Goal: Task Accomplishment & Management: Complete application form

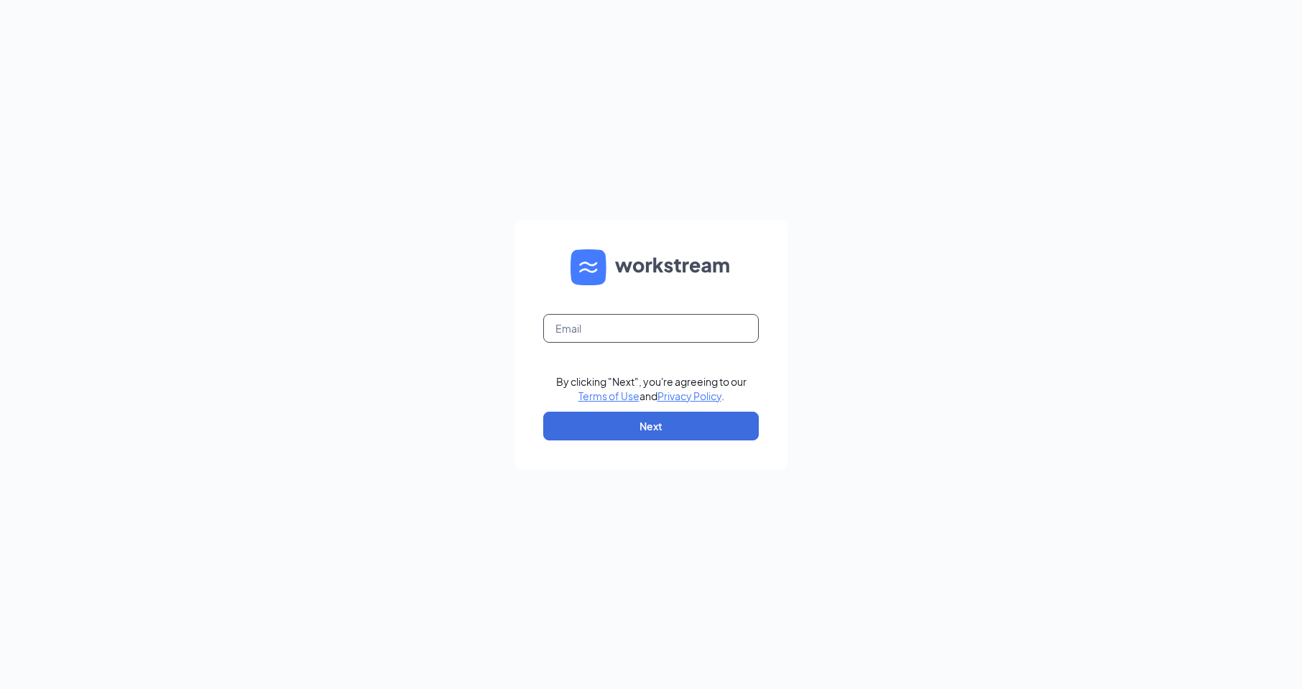
click at [594, 325] on input "text" at bounding box center [651, 328] width 216 height 29
type input "1340@internal-email.com"
click at [618, 429] on button "Next" at bounding box center [651, 426] width 216 height 29
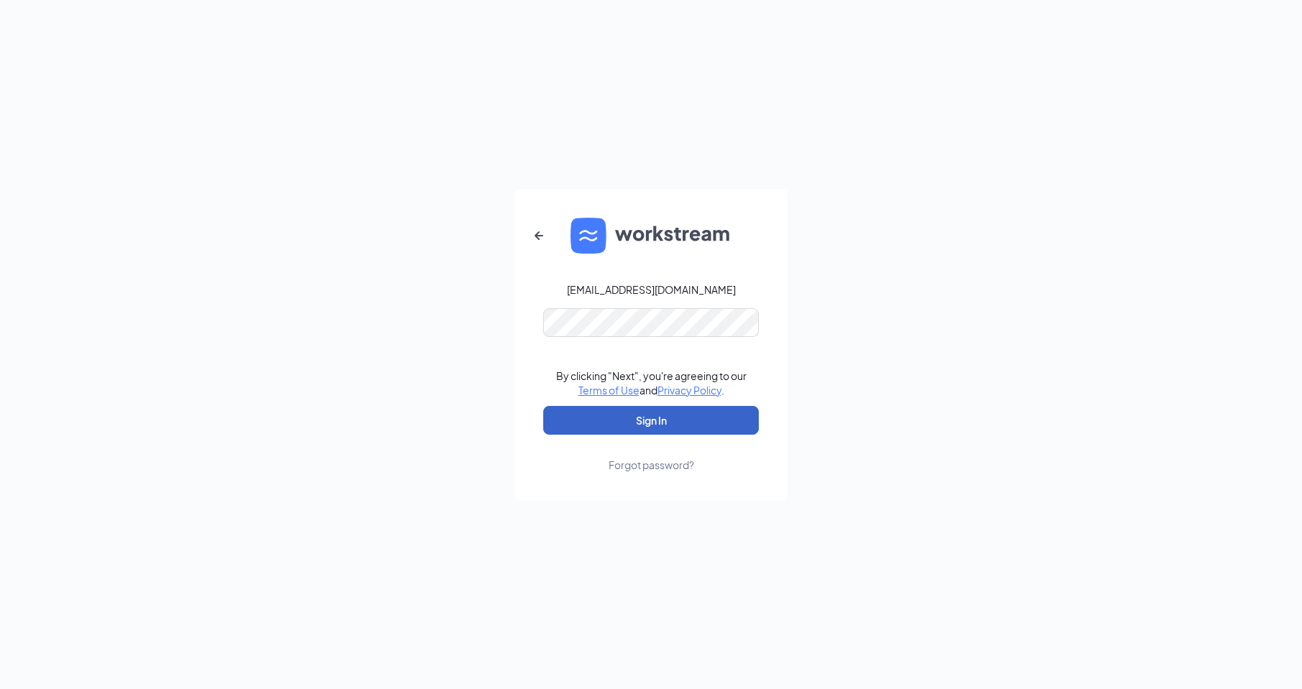
drag, startPoint x: 662, startPoint y: 423, endPoint x: 581, endPoint y: 350, distance: 109.4
click at [662, 423] on button "Sign In" at bounding box center [651, 420] width 216 height 29
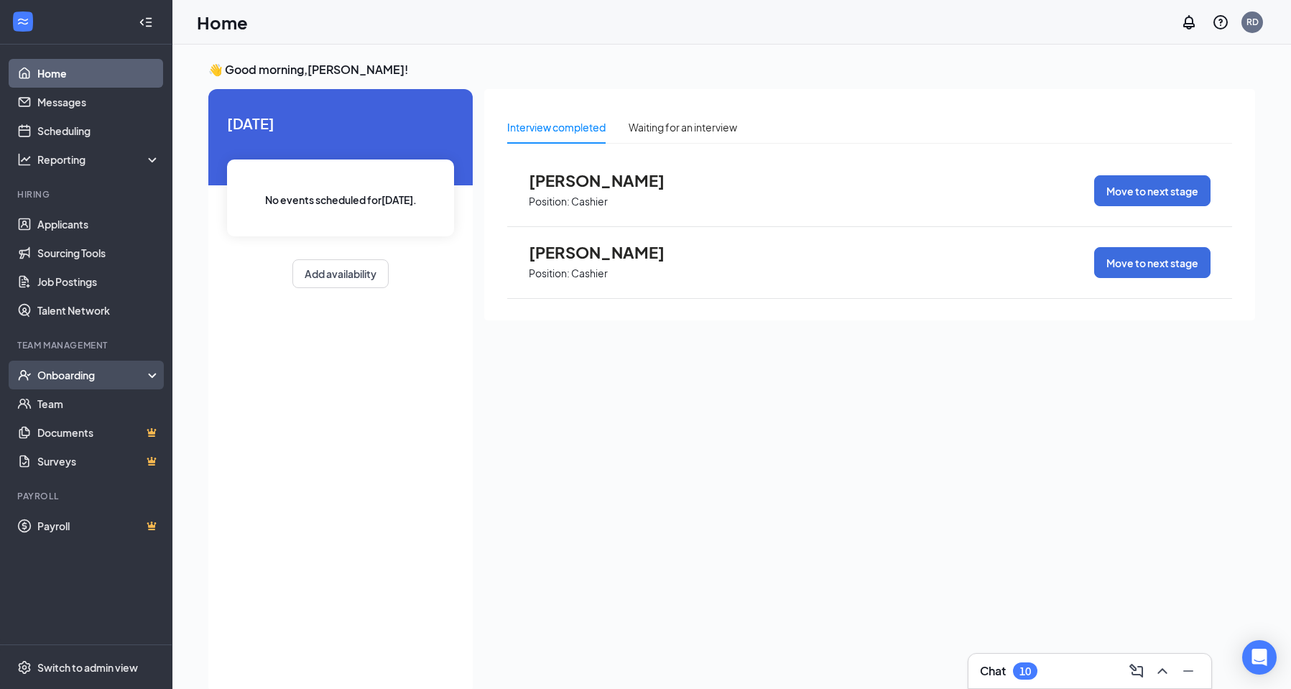
click at [67, 369] on div "Onboarding" at bounding box center [92, 375] width 111 height 14
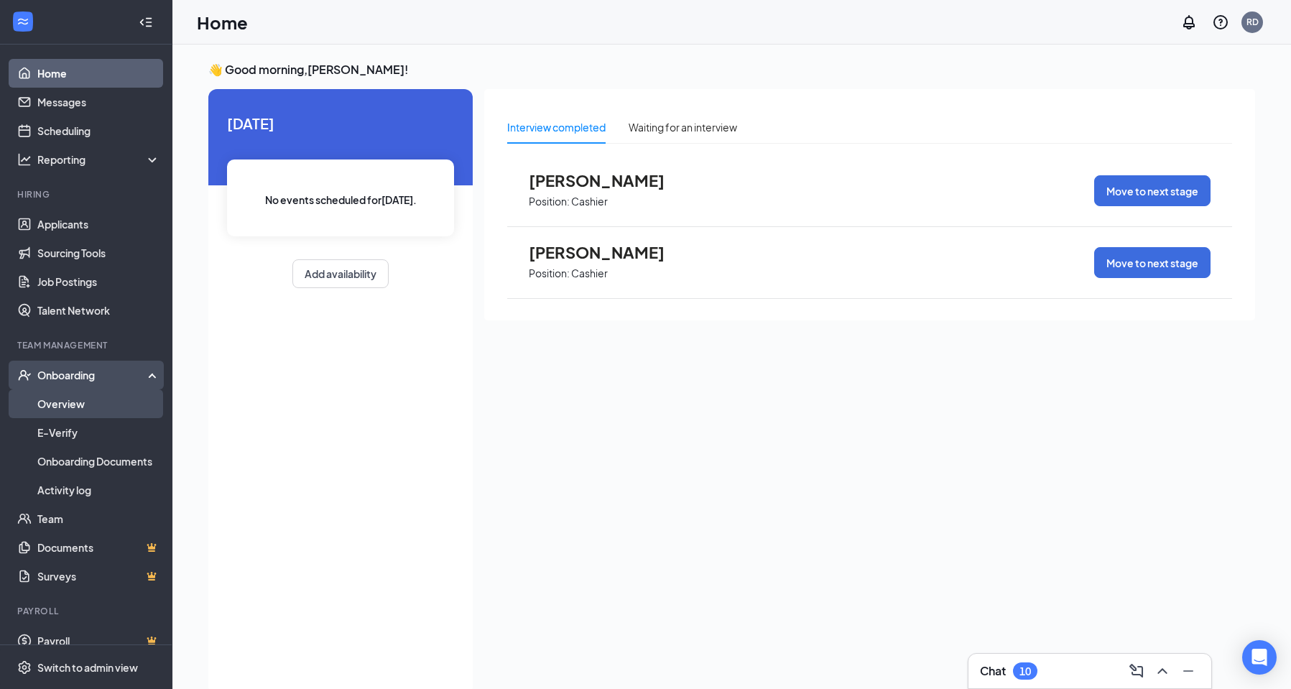
click at [65, 399] on link "Overview" at bounding box center [98, 403] width 123 height 29
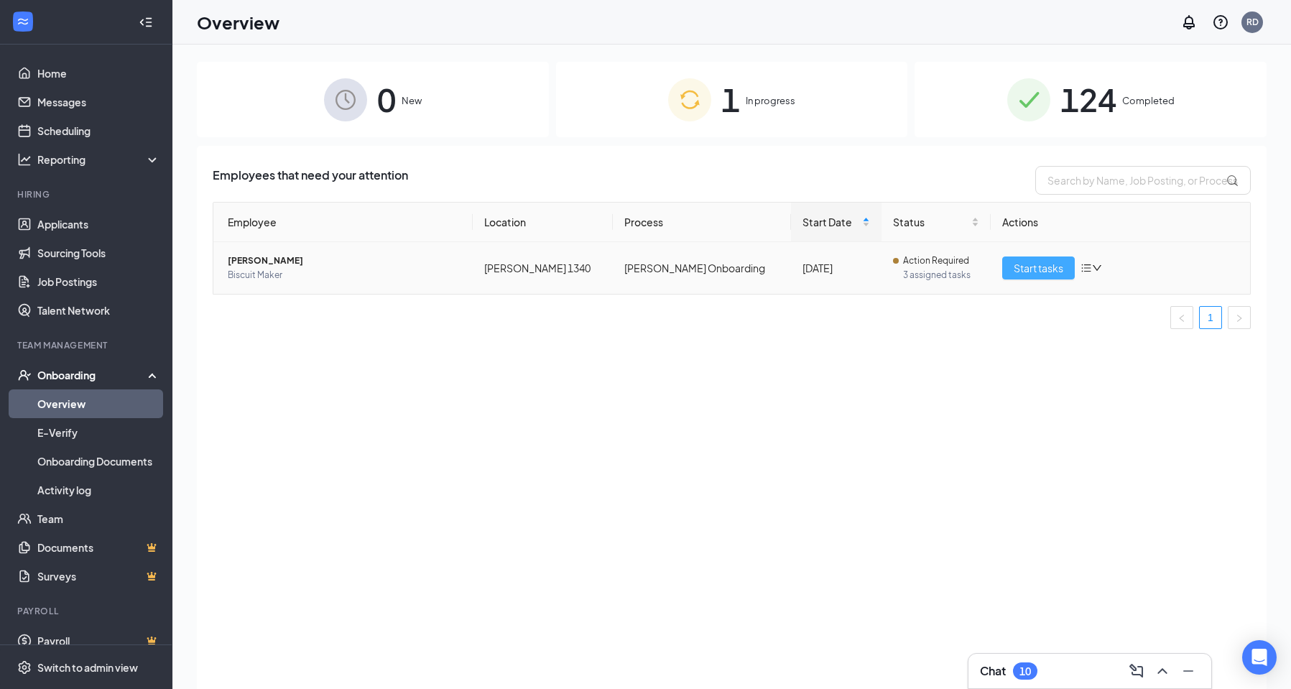
click at [1036, 269] on span "Start tasks" at bounding box center [1039, 268] width 50 height 16
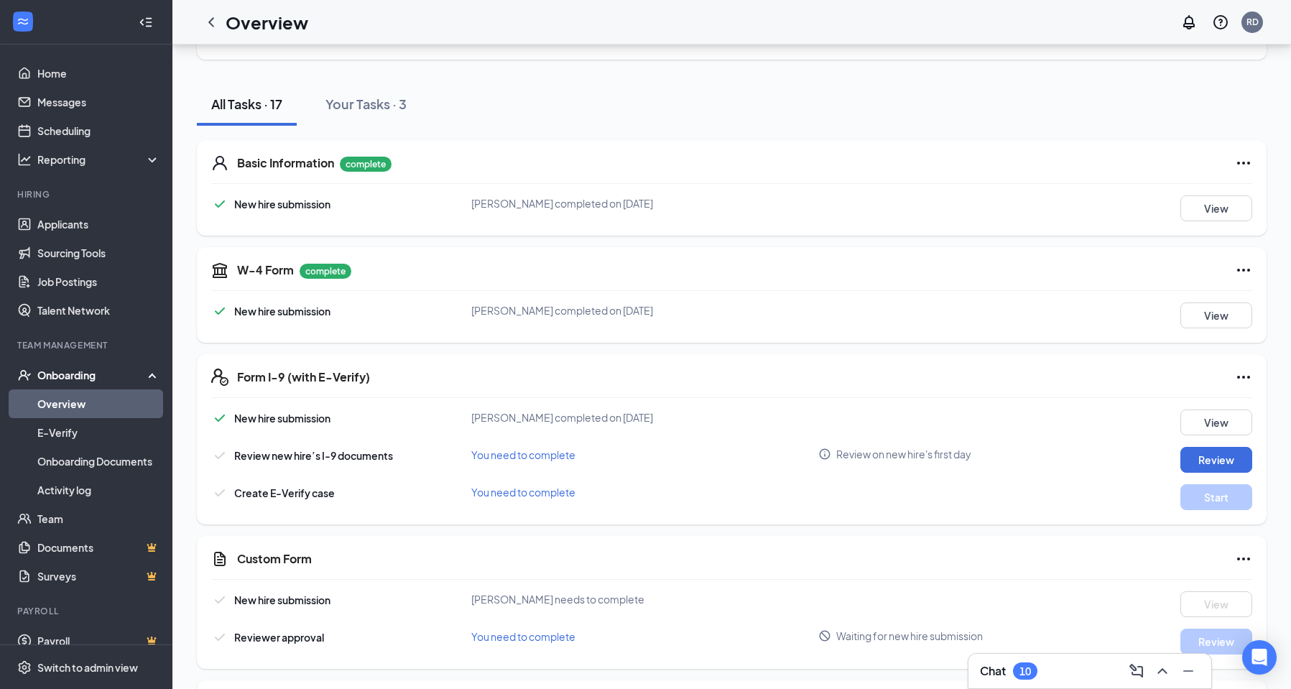
scroll to position [144, 0]
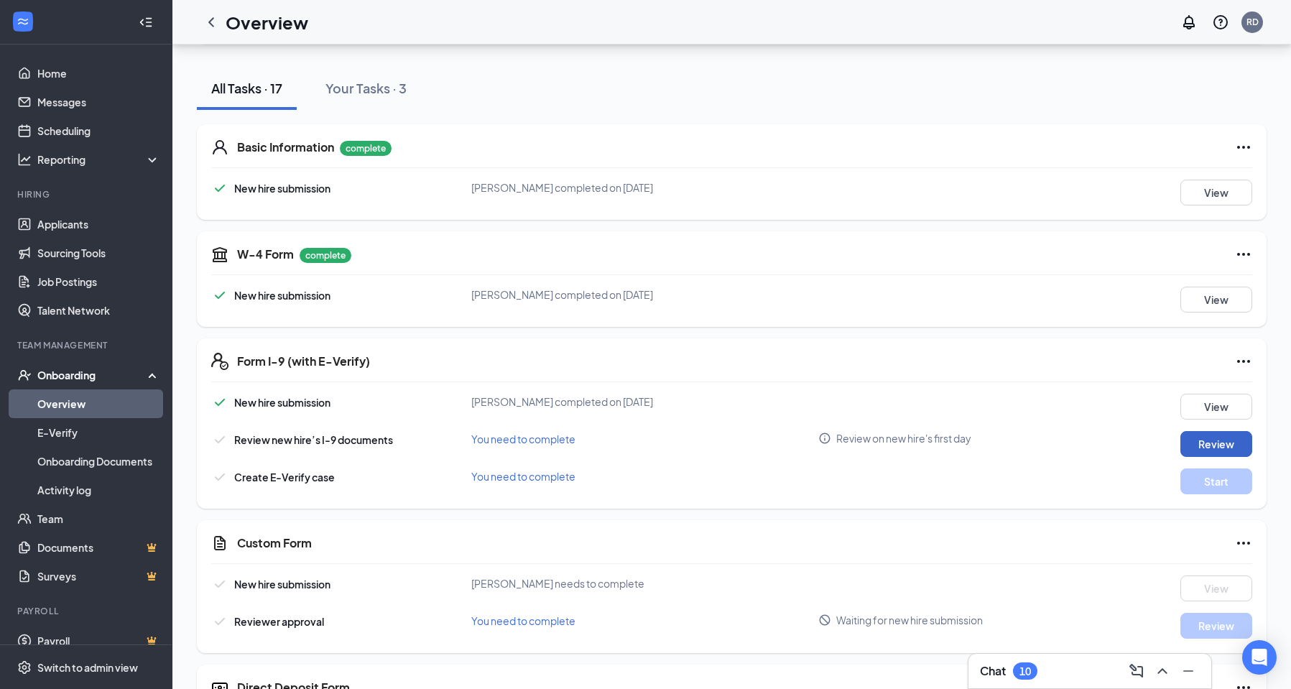
click at [1219, 450] on button "Review" at bounding box center [1216, 444] width 72 height 26
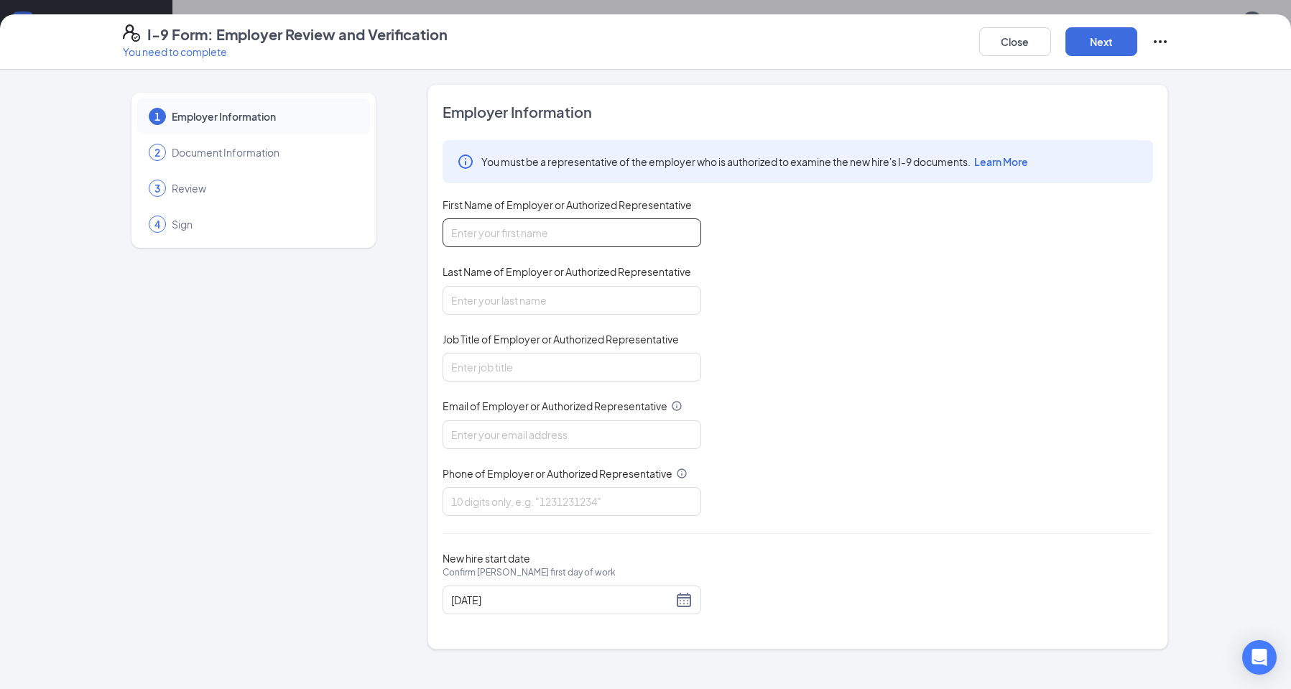
click at [486, 240] on input "First Name of Employer or Authorized Representative" at bounding box center [572, 232] width 259 height 29
type input "r"
click at [365, 274] on div "1 Employer Information 2 Document Information 3 Review 4 Sign Employer Informat…" at bounding box center [646, 366] width 1046 height 565
type input "Ruby"
click at [500, 291] on input "Last Name of Employer or Authorized Representative" at bounding box center [572, 300] width 259 height 29
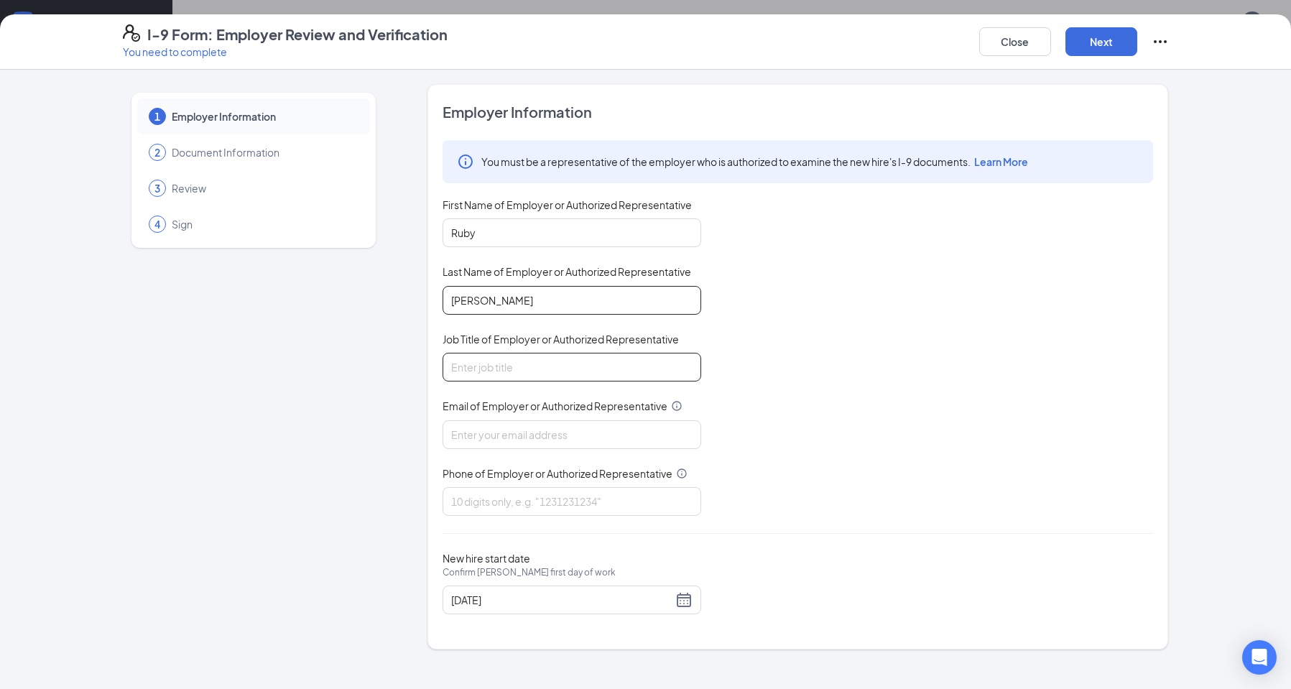
type input "[PERSON_NAME]"
click at [458, 364] on input "Job Title of Employer or Authorized Representative" at bounding box center [572, 367] width 259 height 29
type input "General Manager"
click at [455, 432] on input "Email of Employer or Authorized Representative" at bounding box center [572, 434] width 259 height 29
type input "[EMAIL_ADDRESS][DOMAIN_NAME]"
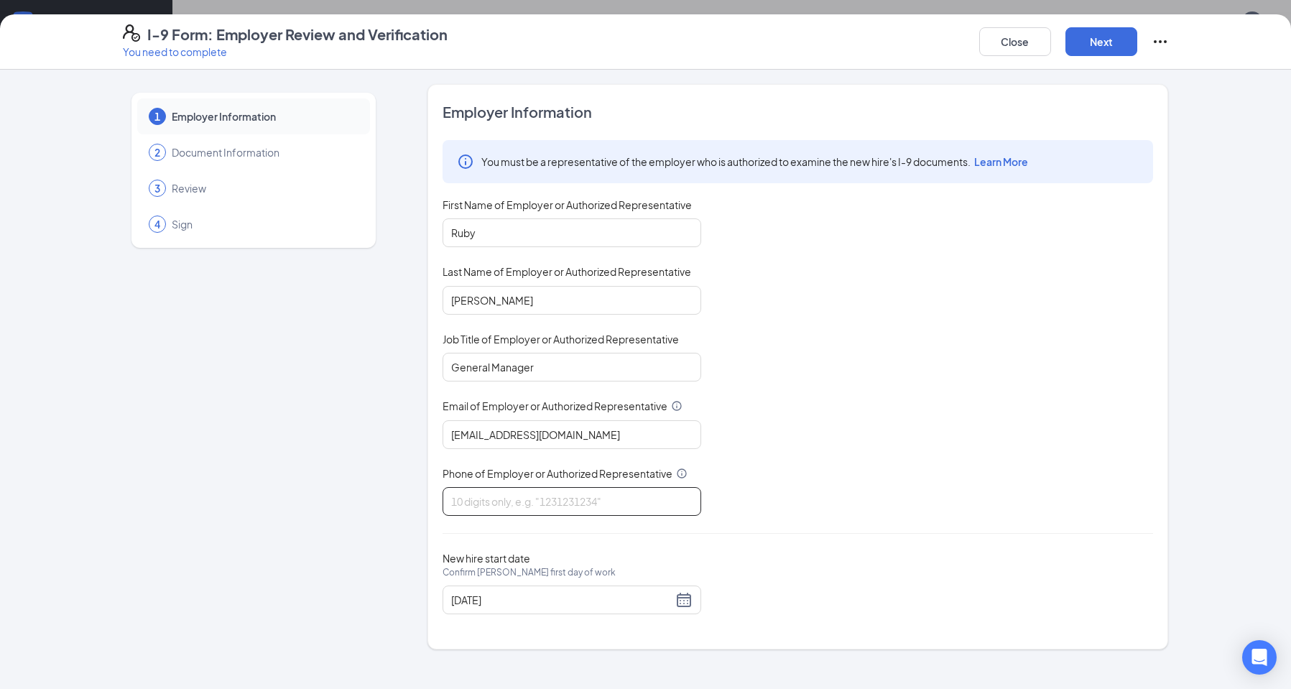
click at [463, 500] on input "Phone of Employer or Authorized Representative" at bounding box center [572, 501] width 259 height 29
type input "3343143266"
click at [1099, 39] on button "Next" at bounding box center [1102, 41] width 72 height 29
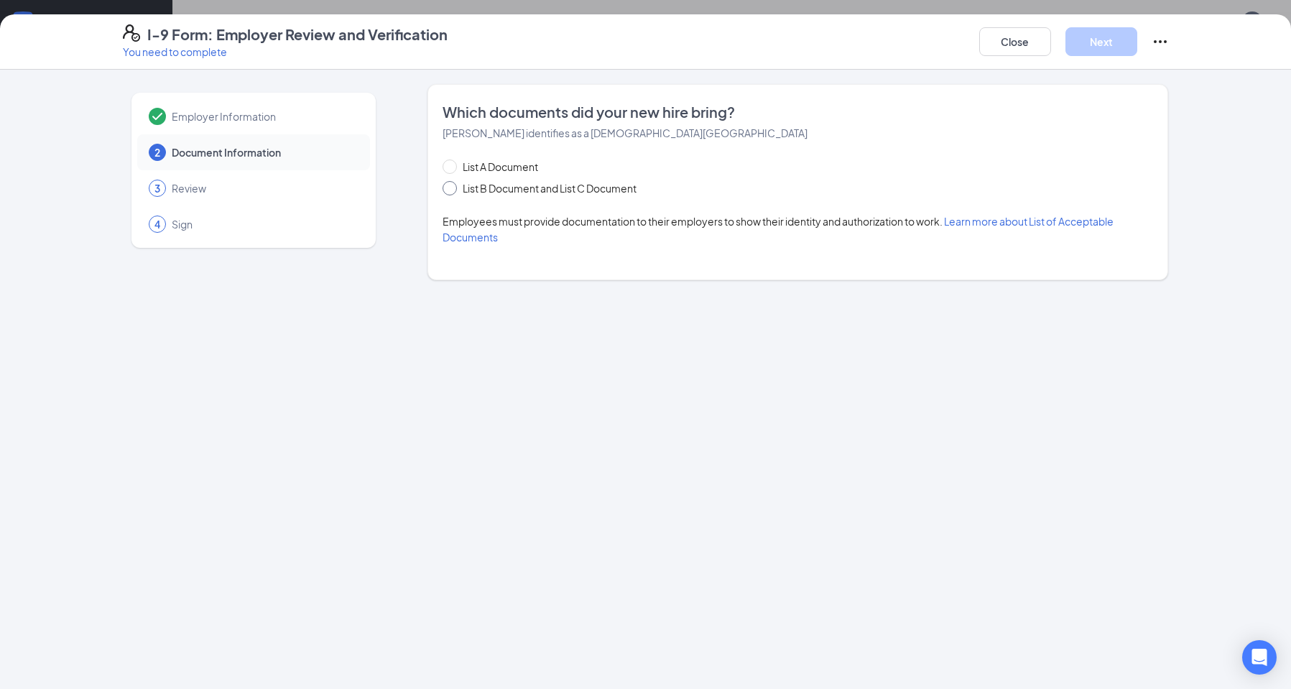
click at [448, 189] on input "List B Document and List C Document" at bounding box center [448, 186] width 10 height 10
radio input "true"
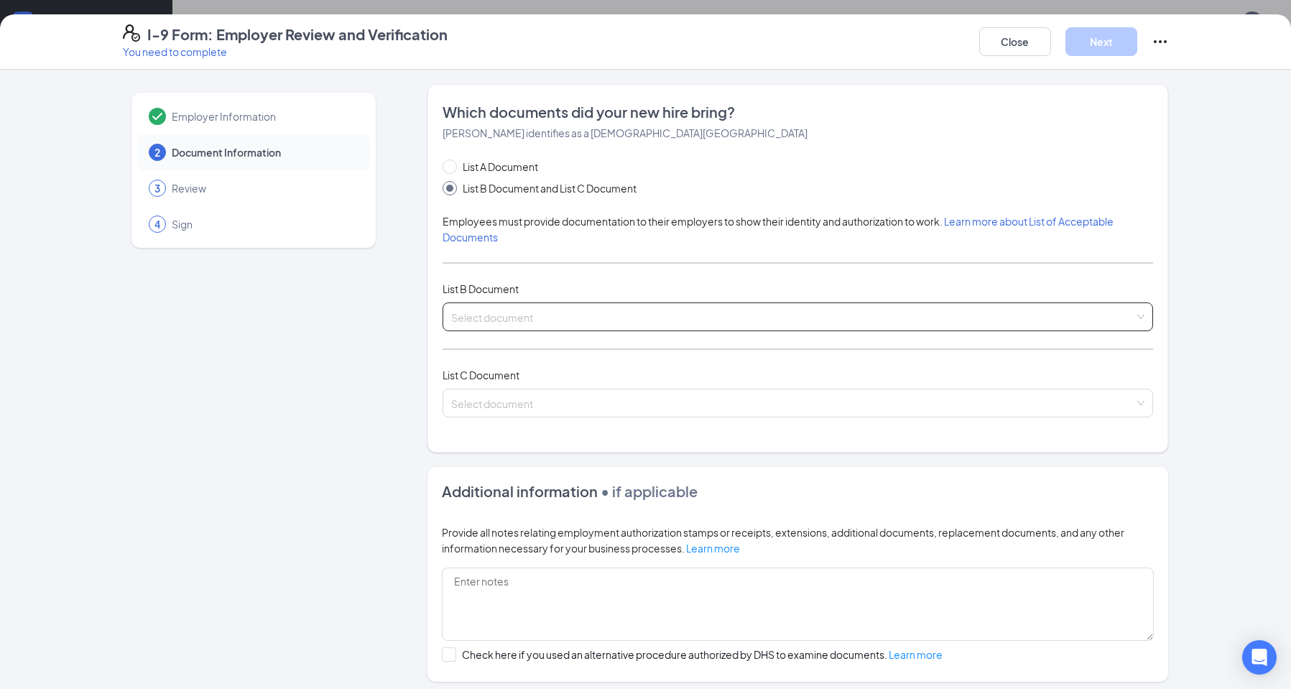
click at [498, 313] on input "search" at bounding box center [792, 314] width 683 height 22
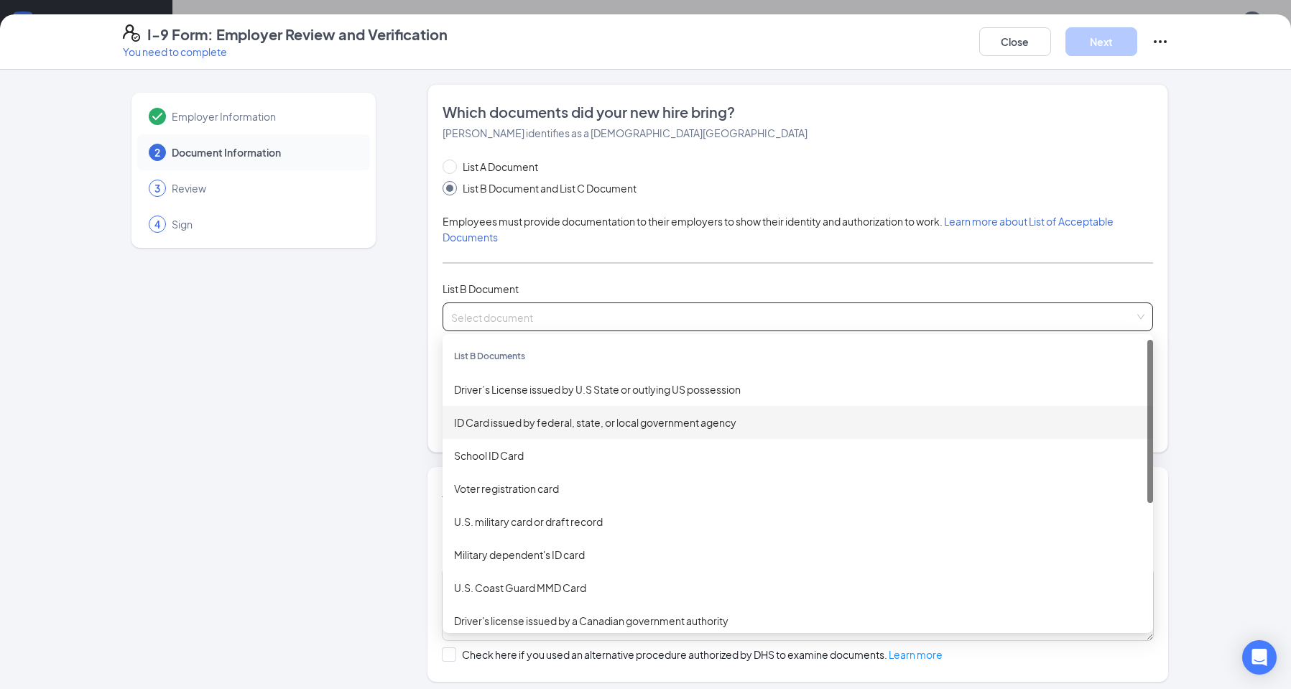
click at [474, 421] on div "ID Card issued by federal, state, or local government agency" at bounding box center [798, 423] width 688 height 16
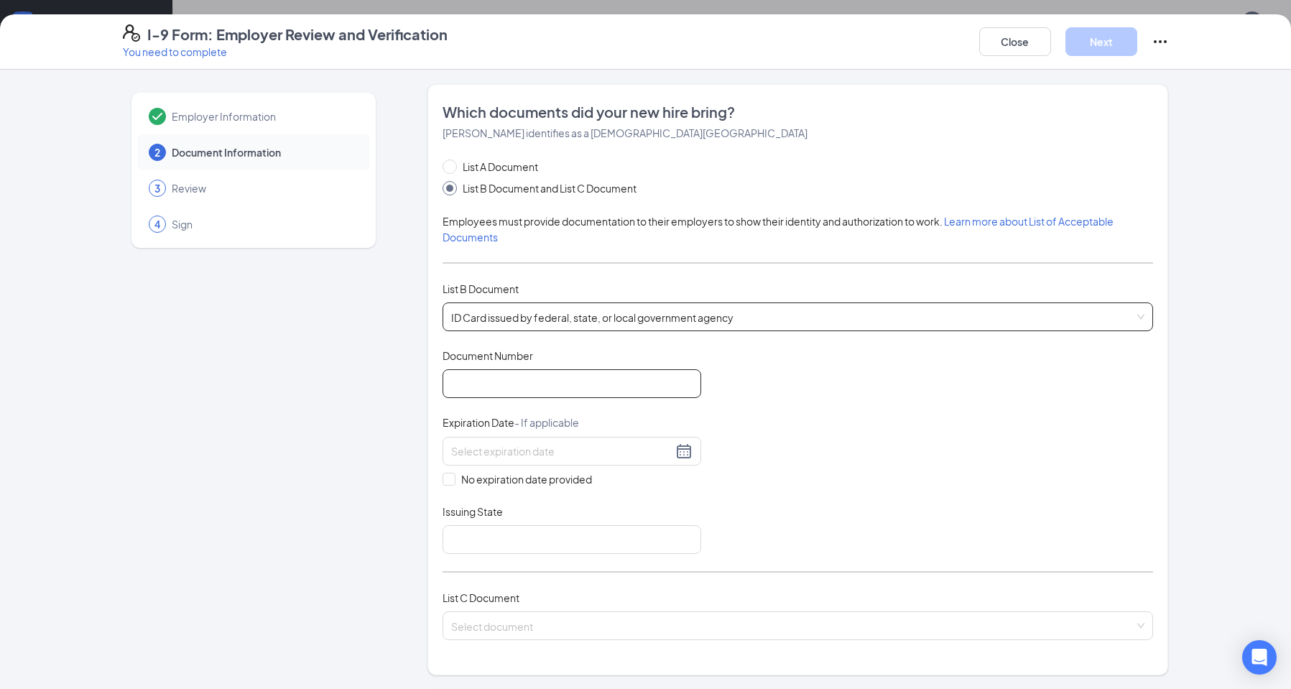
click at [492, 389] on input "Document Number" at bounding box center [572, 383] width 259 height 29
type input "10475929"
click at [673, 452] on div at bounding box center [571, 451] width 241 height 17
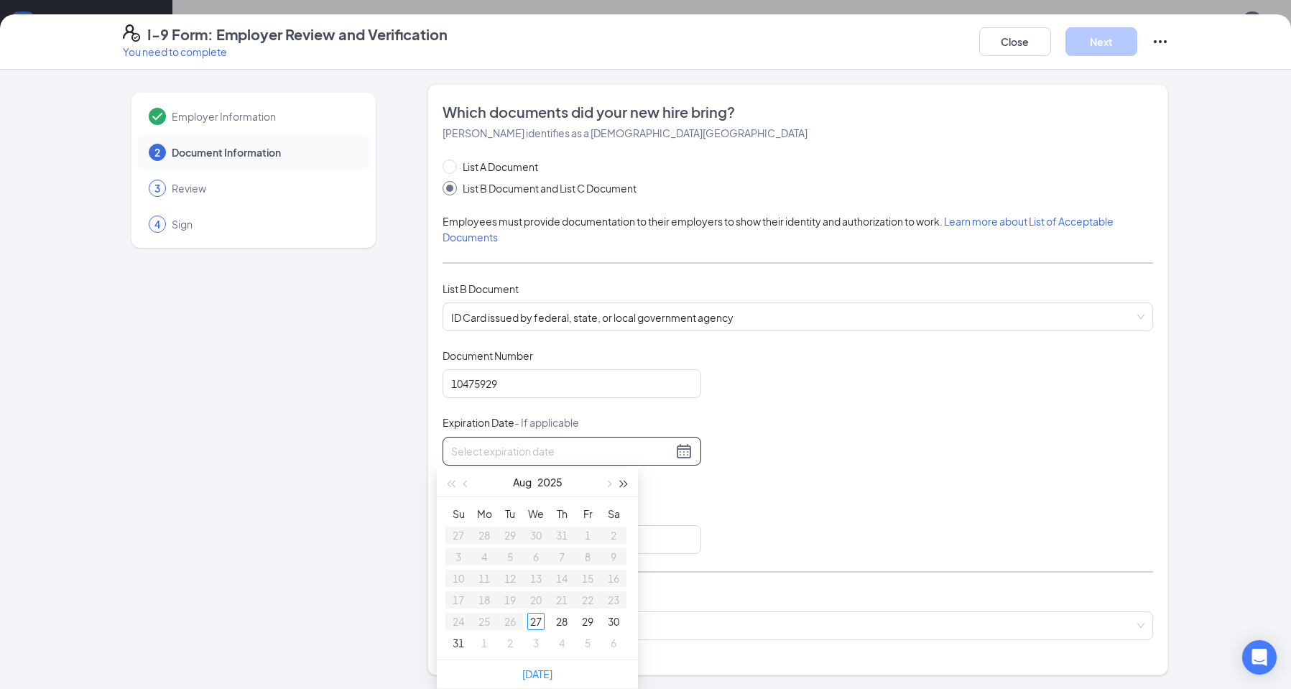
click at [626, 482] on span "button" at bounding box center [624, 484] width 7 height 7
click at [609, 484] on span "button" at bounding box center [607, 484] width 7 height 7
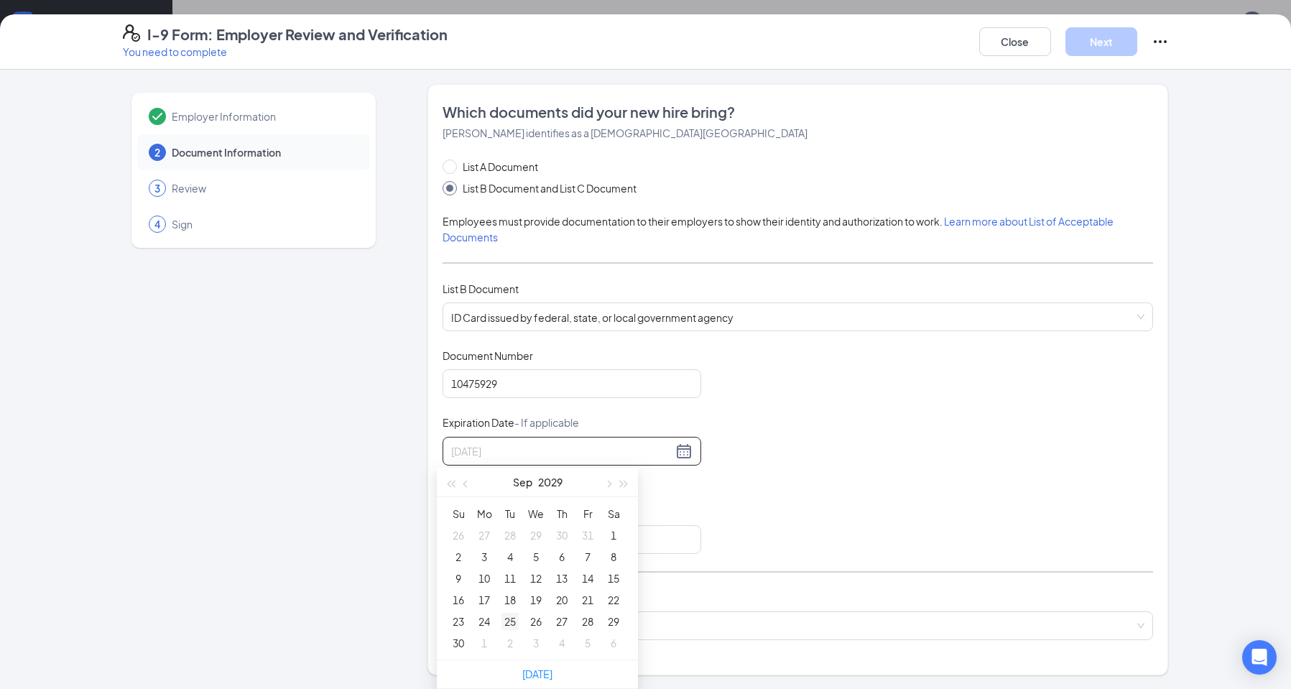
type input "[DATE]"
click at [504, 622] on div "25" at bounding box center [510, 621] width 17 height 17
click at [458, 536] on input "Issuing State" at bounding box center [572, 539] width 259 height 29
type input "[US_STATE]"
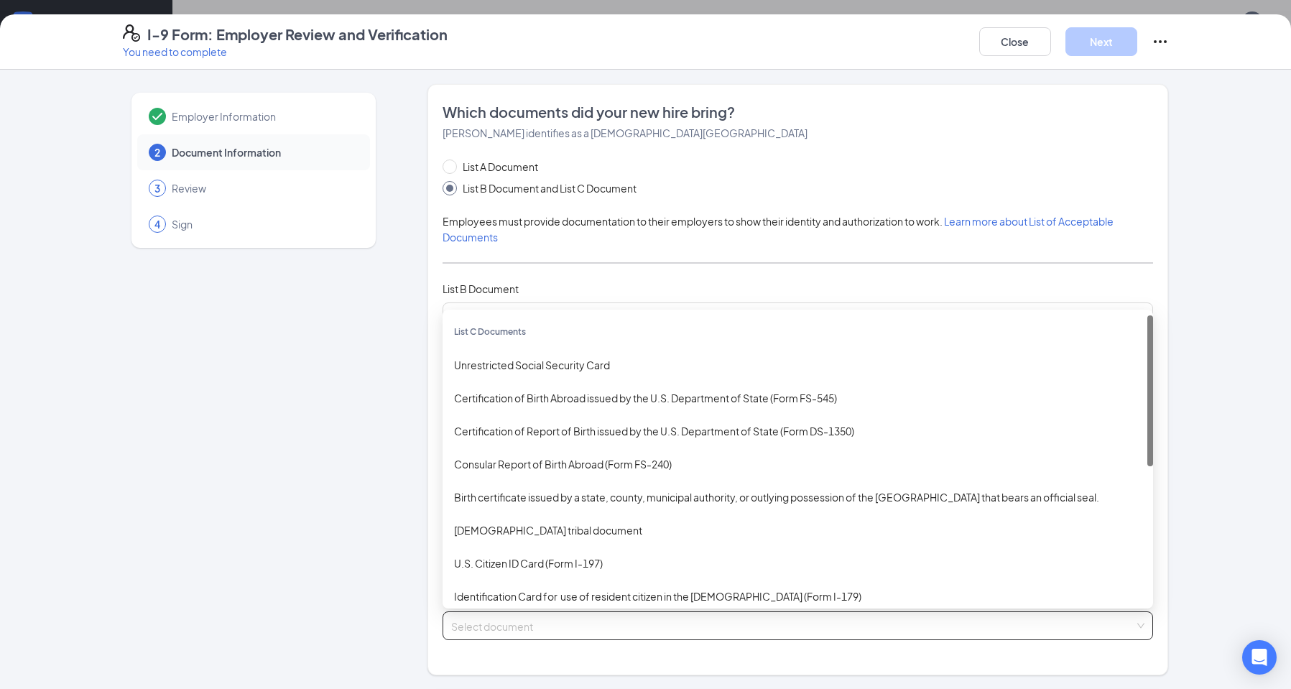
click at [489, 627] on input "search" at bounding box center [792, 623] width 683 height 22
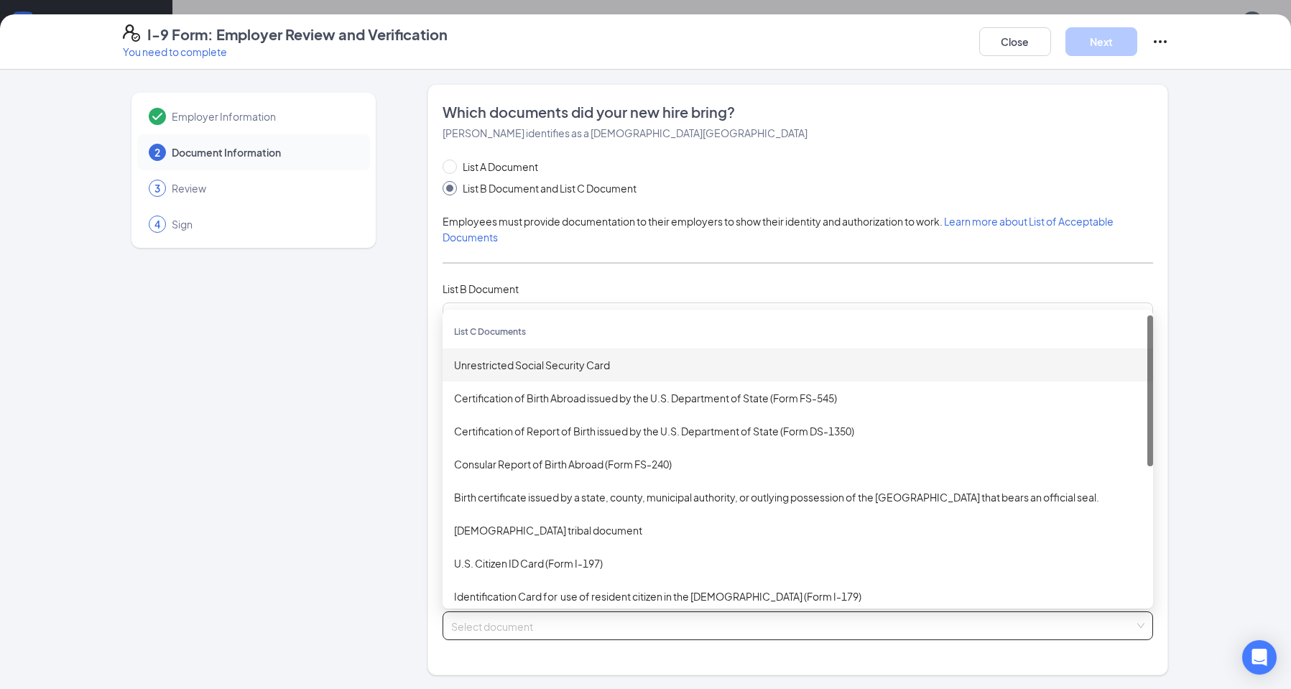
click at [445, 365] on div "Unrestricted Social Security Card" at bounding box center [798, 364] width 711 height 33
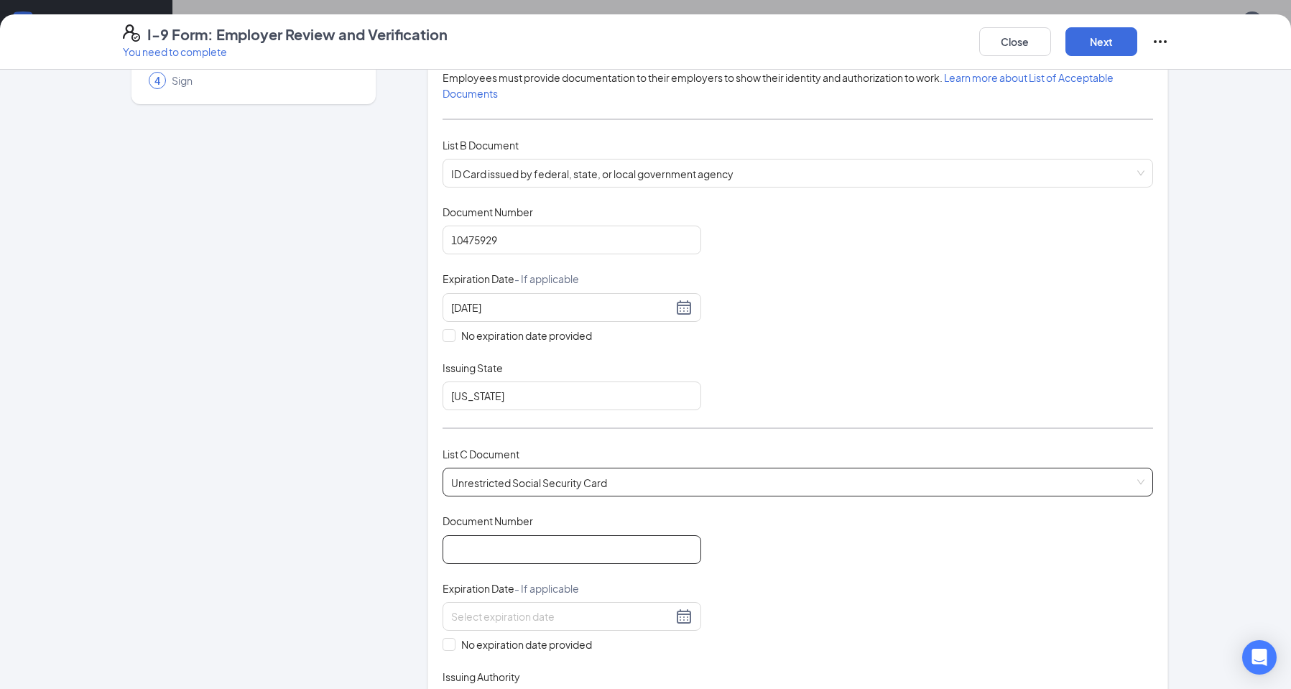
click at [502, 551] on input "Document Number" at bounding box center [572, 549] width 259 height 29
type input "429350515"
click at [443, 647] on input "No expiration date provided" at bounding box center [448, 643] width 10 height 10
checkbox input "true"
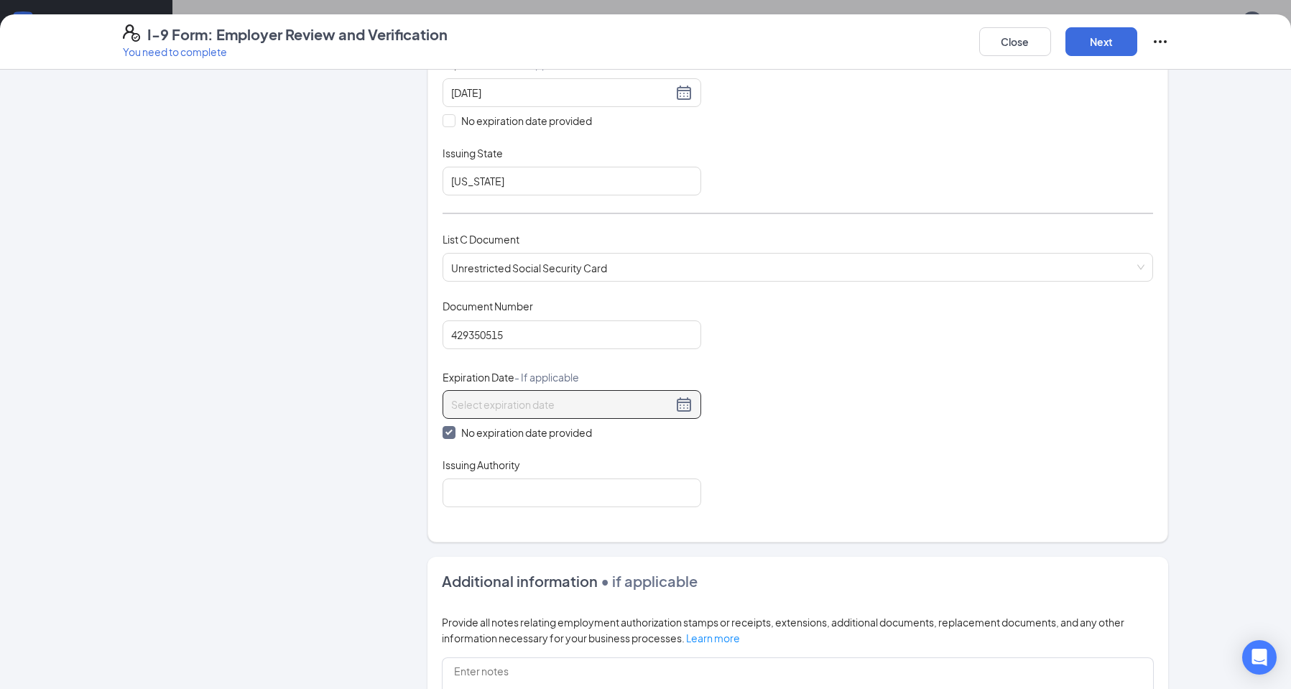
scroll to position [359, 0]
click at [498, 496] on input "Issuing Authority" at bounding box center [572, 492] width 259 height 29
type input "ssi"
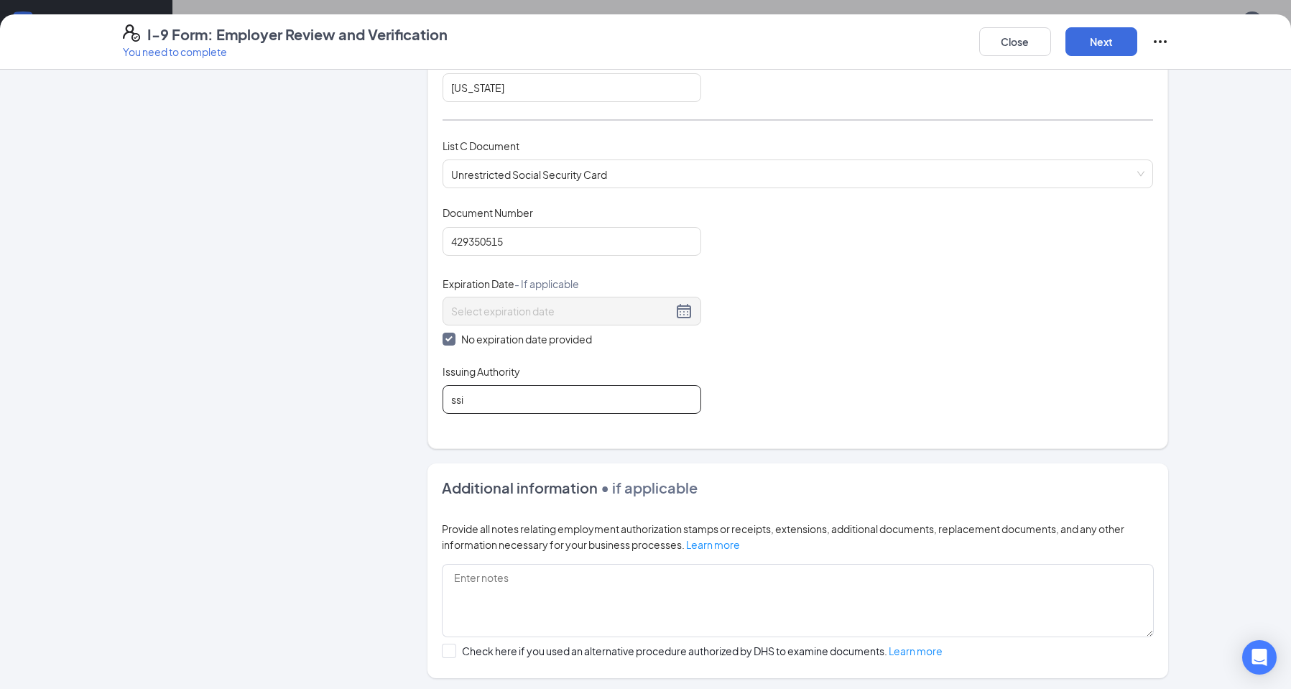
scroll to position [448, 0]
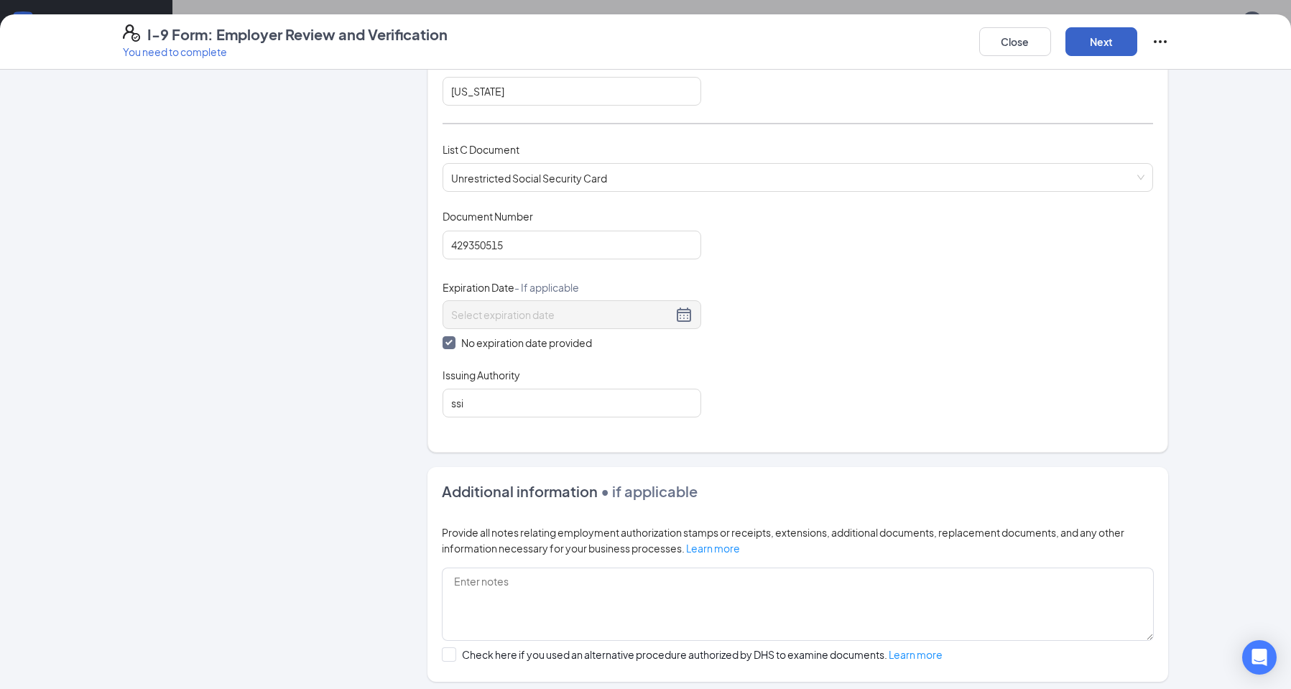
click at [1099, 51] on button "Next" at bounding box center [1102, 41] width 72 height 29
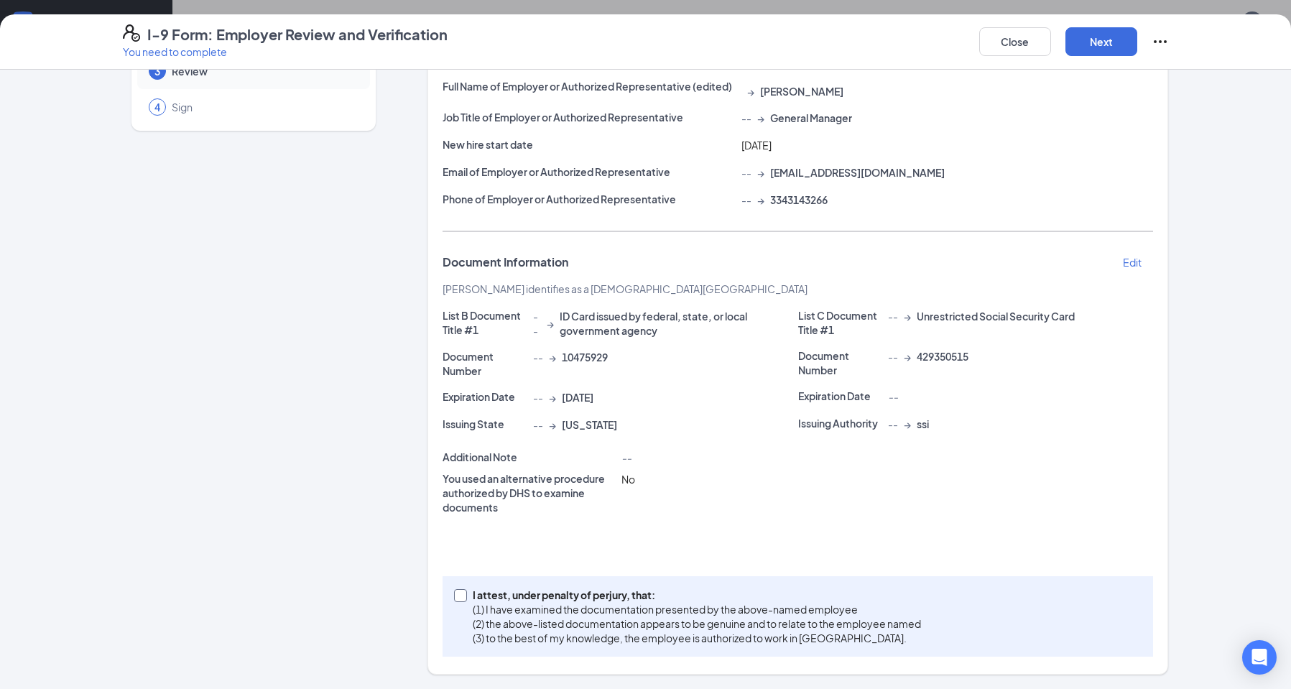
click at [454, 591] on input "I attest, under penalty of [PERSON_NAME], that: (1) I have examined the documen…" at bounding box center [459, 594] width 10 height 10
checkbox input "true"
click at [1091, 40] on button "Next" at bounding box center [1102, 41] width 72 height 29
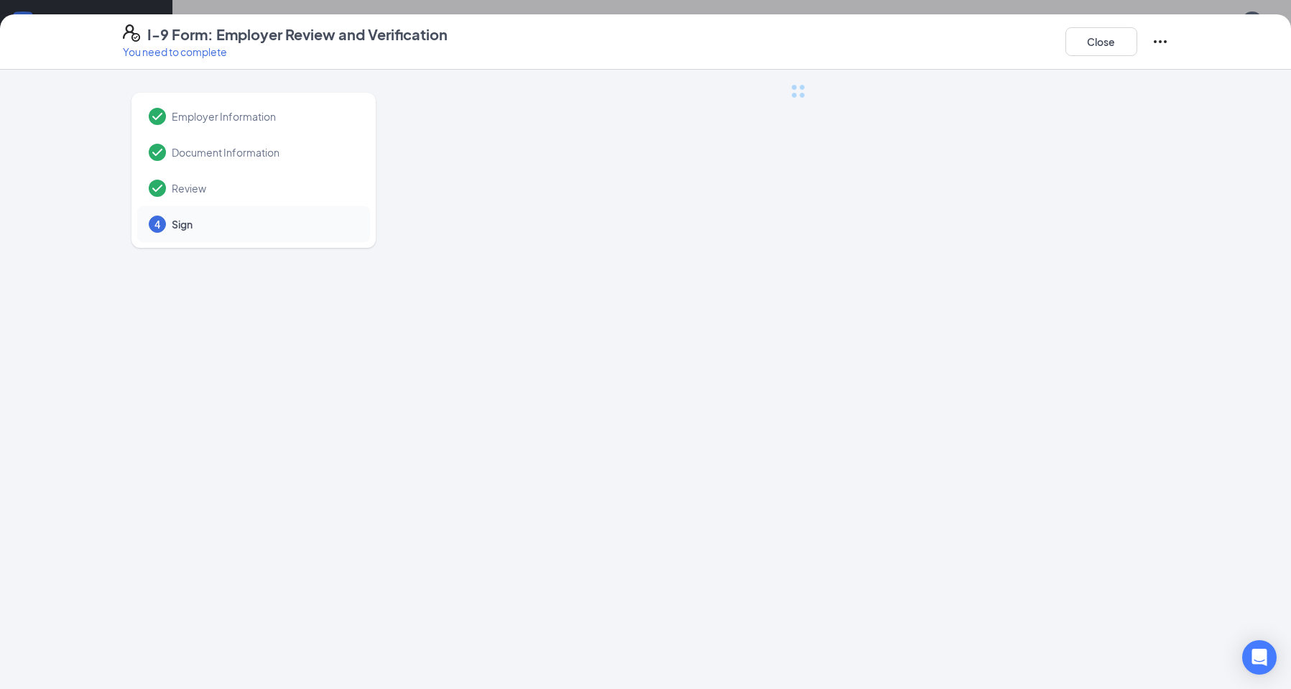
scroll to position [0, 0]
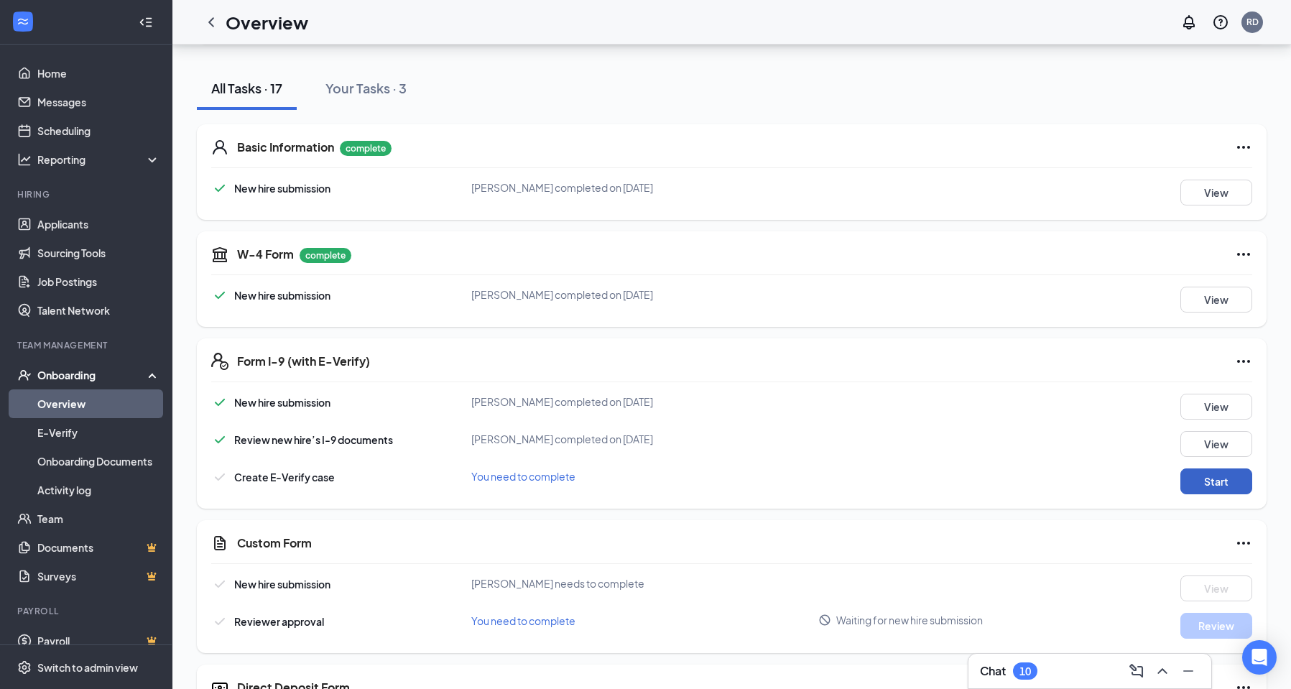
click at [1188, 478] on button "Start" at bounding box center [1216, 481] width 72 height 26
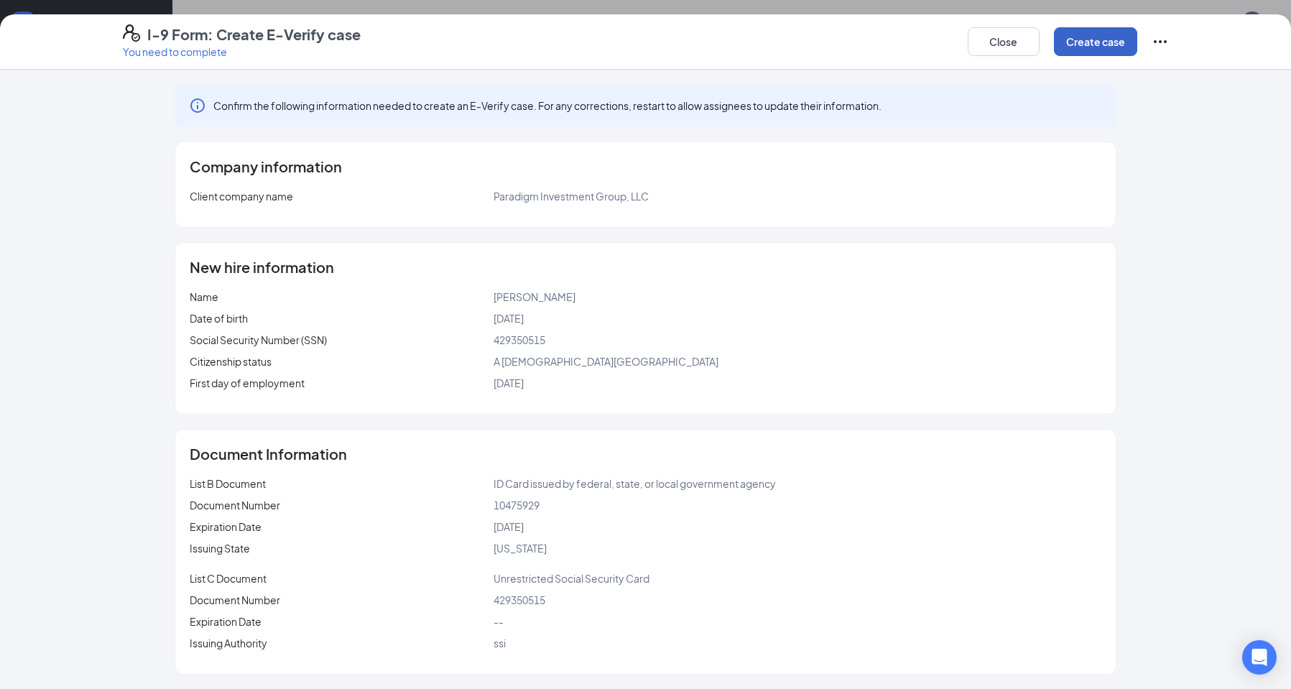
click at [1091, 43] on button "Create case" at bounding box center [1095, 41] width 83 height 29
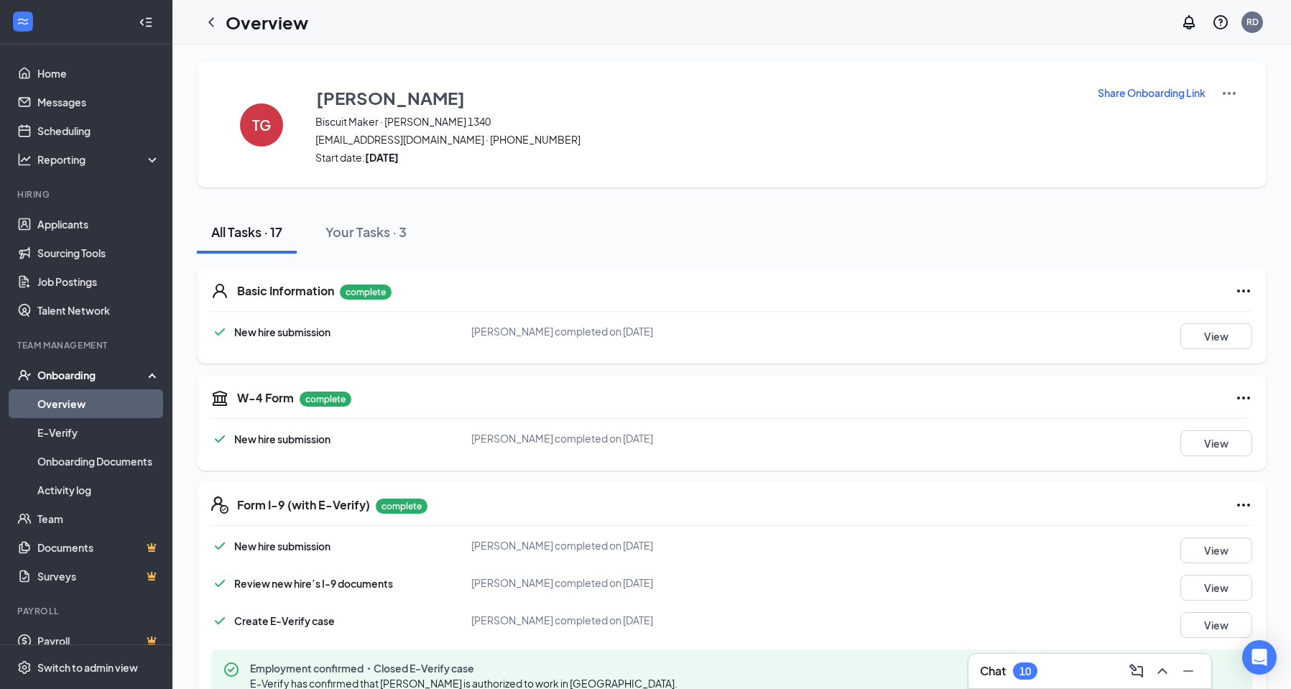
click at [60, 369] on div "Onboarding" at bounding box center [92, 375] width 111 height 14
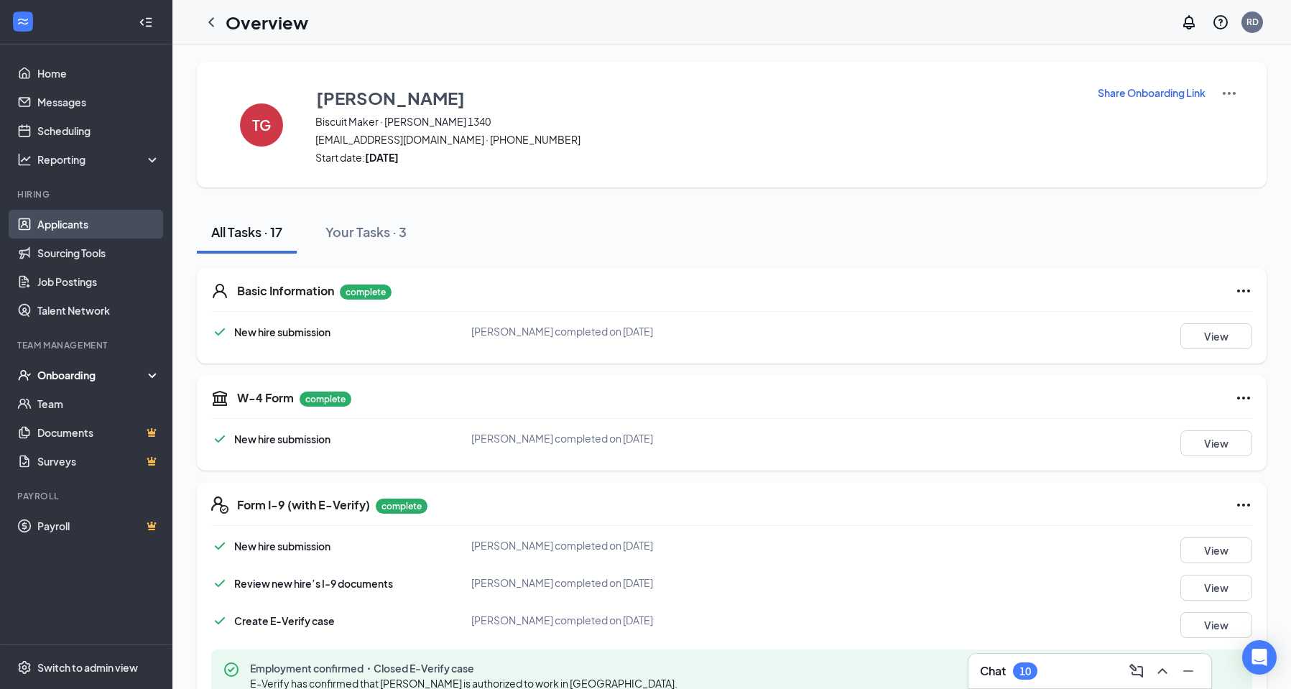
click at [64, 225] on link "Applicants" at bounding box center [98, 224] width 123 height 29
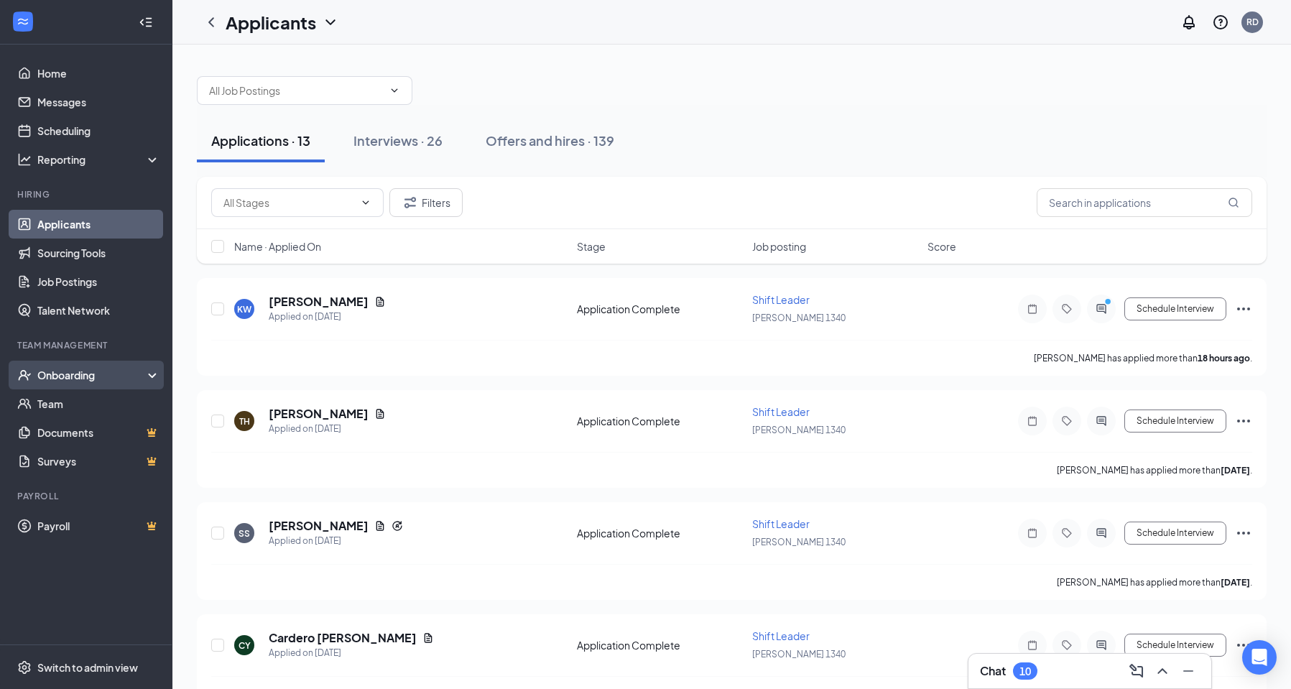
click at [75, 375] on div "Onboarding" at bounding box center [92, 375] width 111 height 14
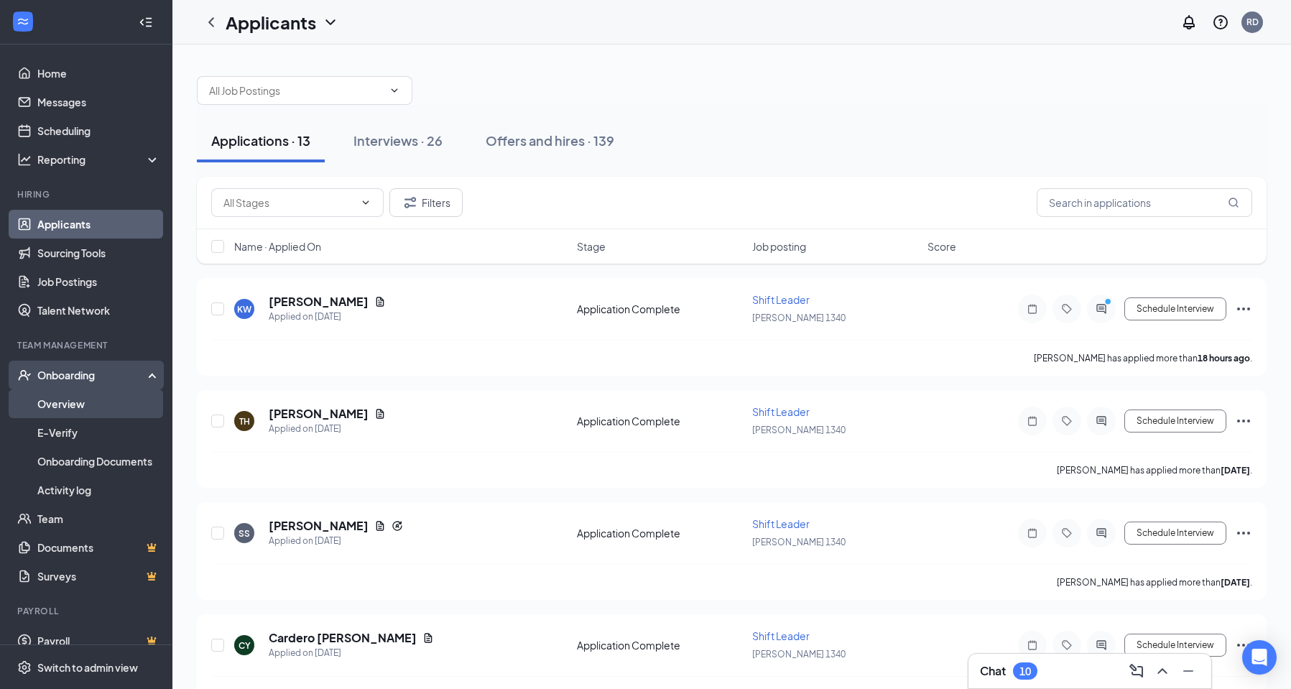
click at [71, 399] on link "Overview" at bounding box center [98, 403] width 123 height 29
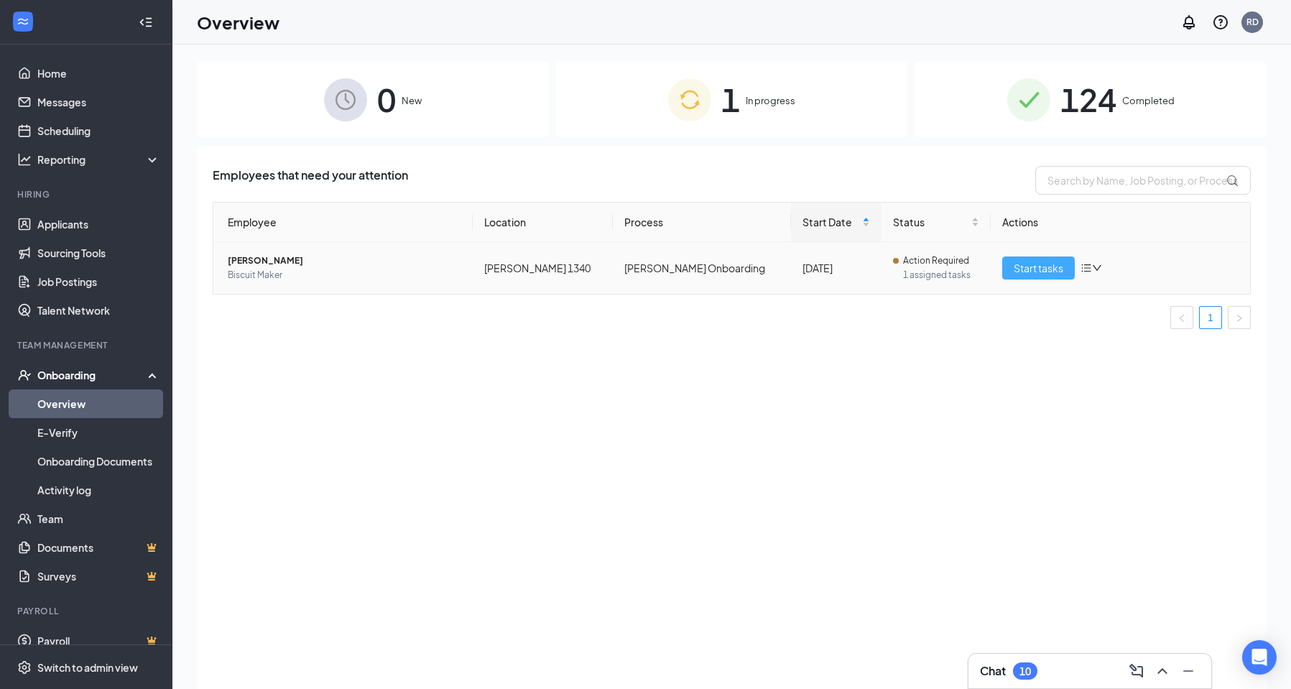
click at [1018, 269] on span "Start tasks" at bounding box center [1039, 268] width 50 height 16
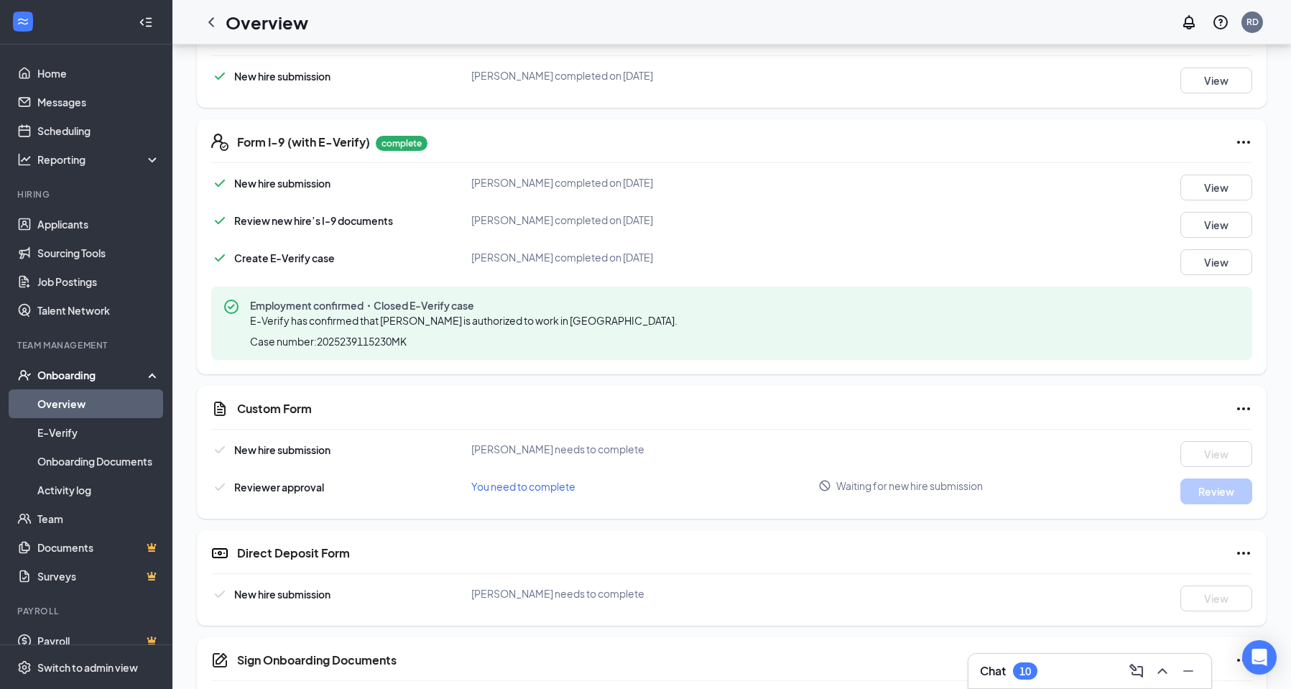
scroll to position [431, 0]
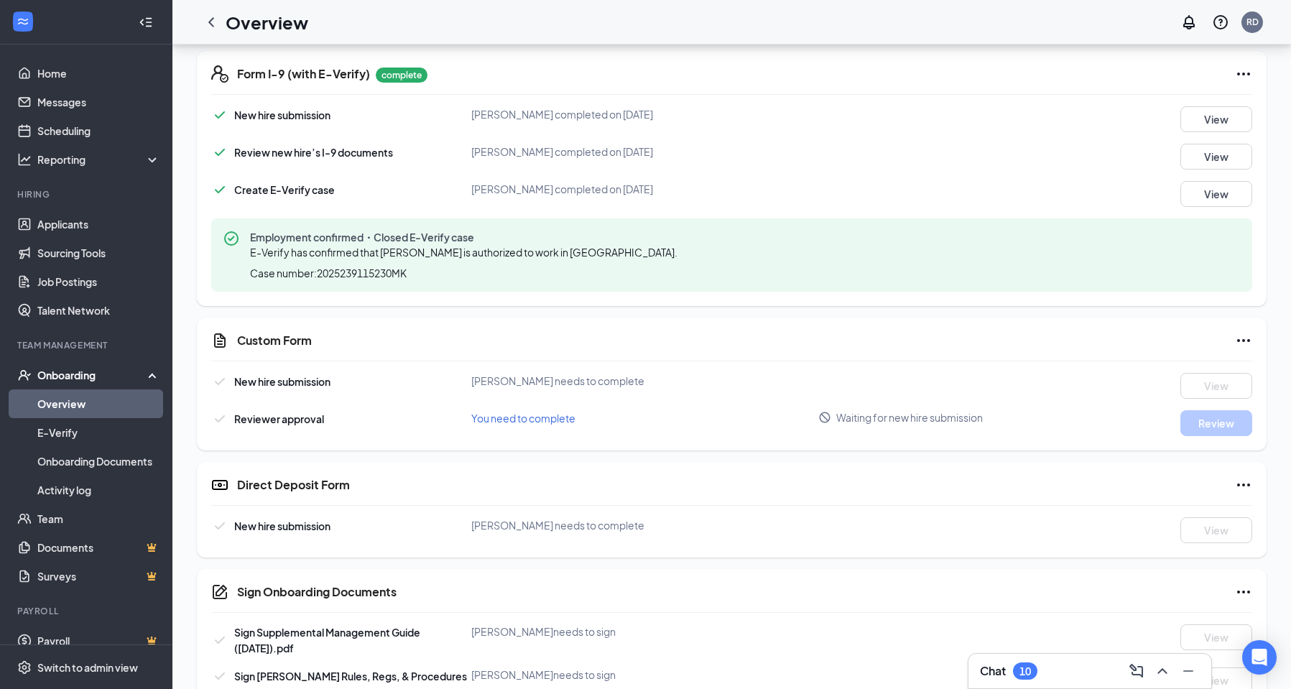
click at [259, 424] on span "Reviewer approval" at bounding box center [279, 418] width 90 height 13
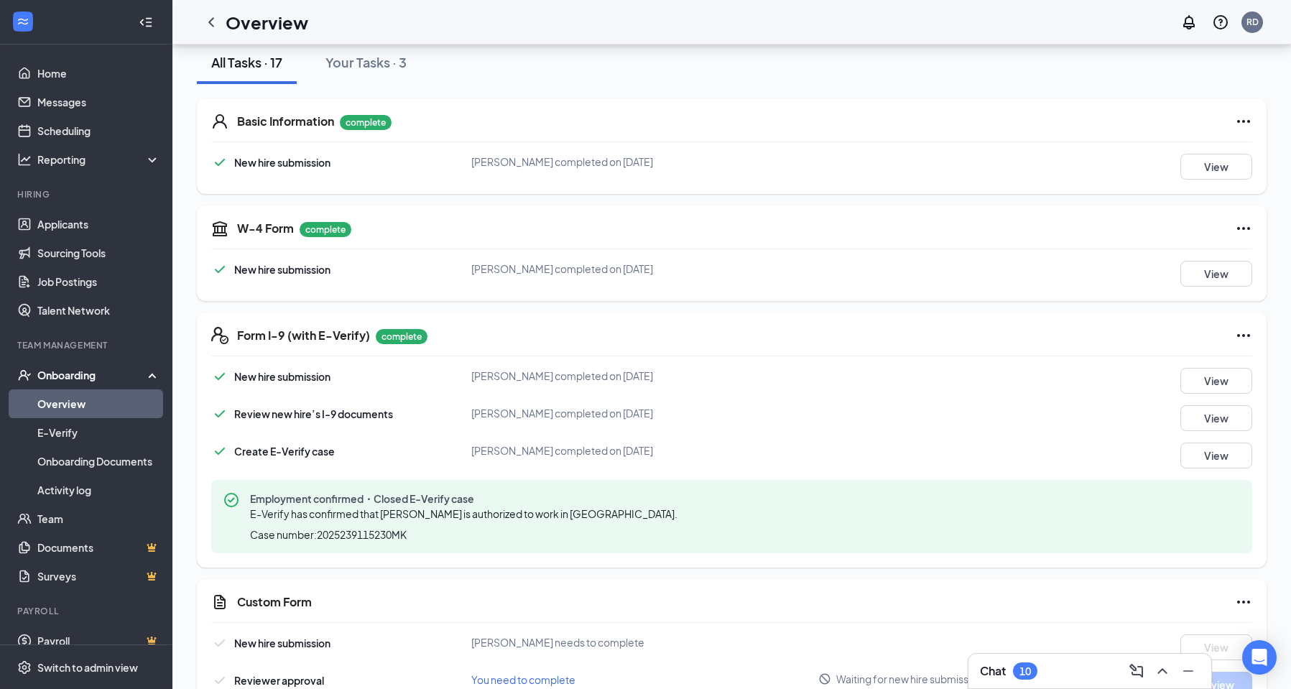
scroll to position [160, 0]
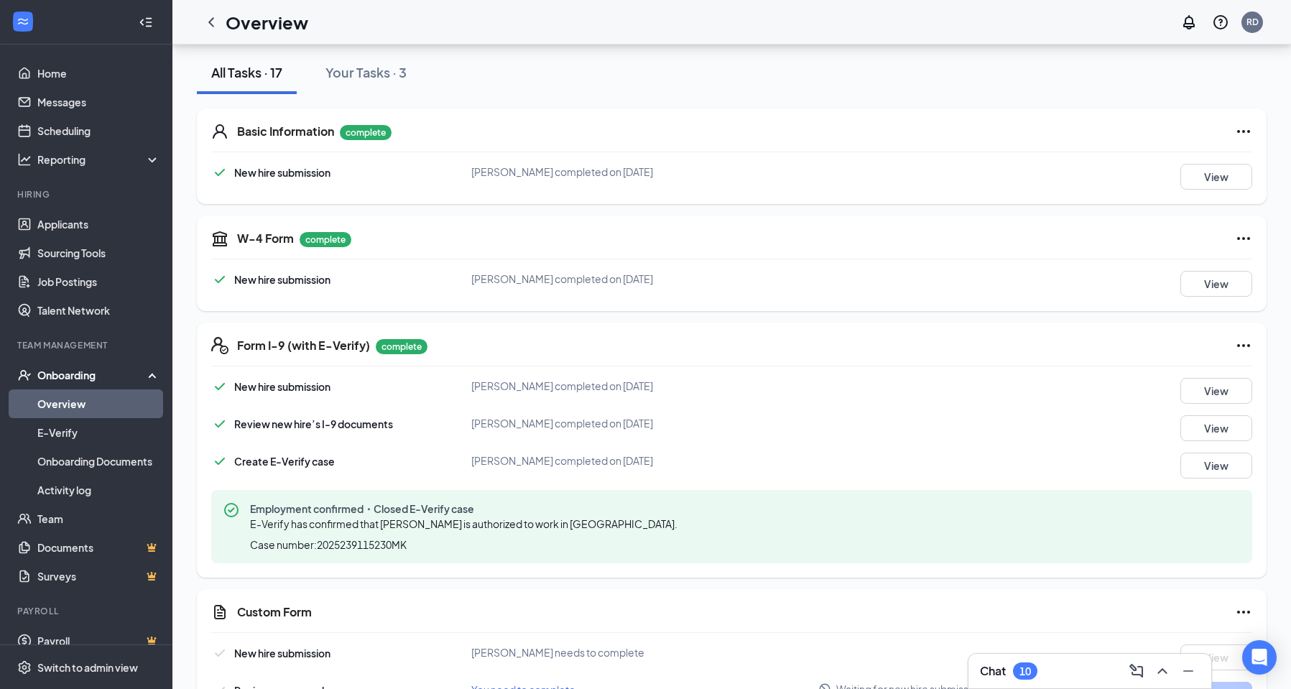
click at [882, 531] on div "Employment confirmed・Closed E-Verify case E-Verify has confirmed that [PERSON_N…" at bounding box center [731, 526] width 1041 height 73
click at [297, 520] on span "E-Verify has confirmed that [PERSON_NAME] is authorized to work in [GEOGRAPHIC_…" at bounding box center [464, 523] width 428 height 13
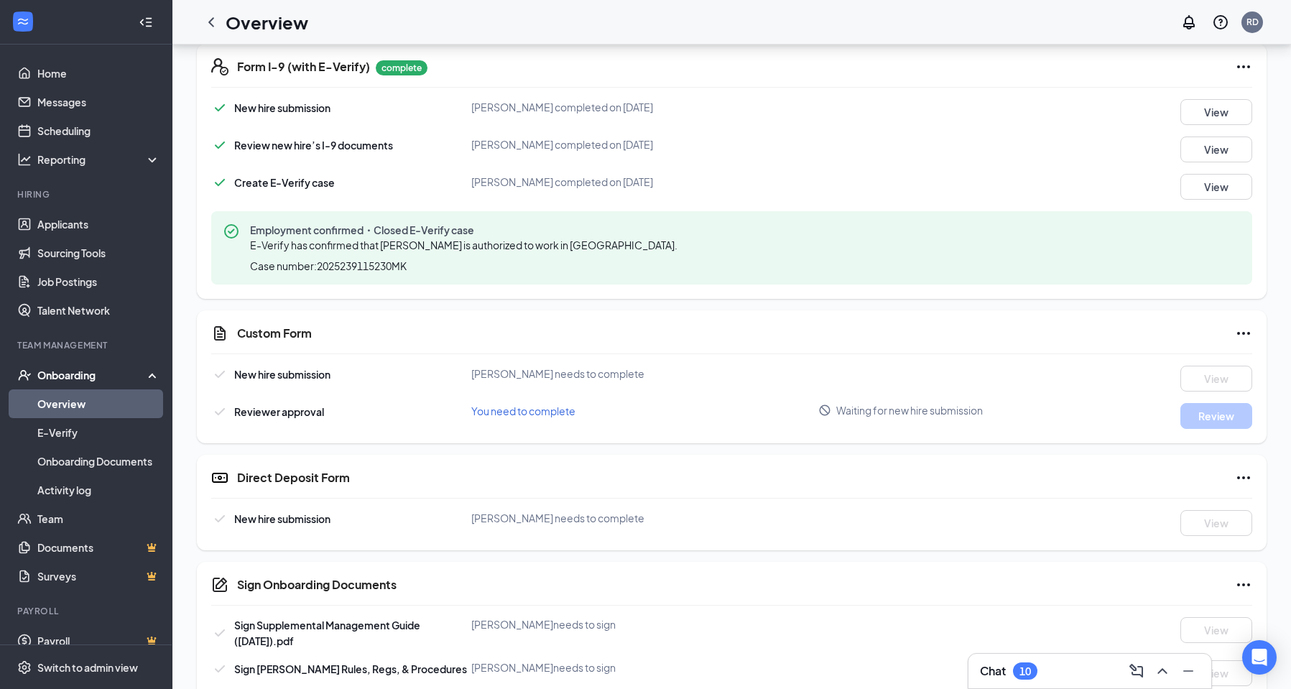
scroll to position [447, 0]
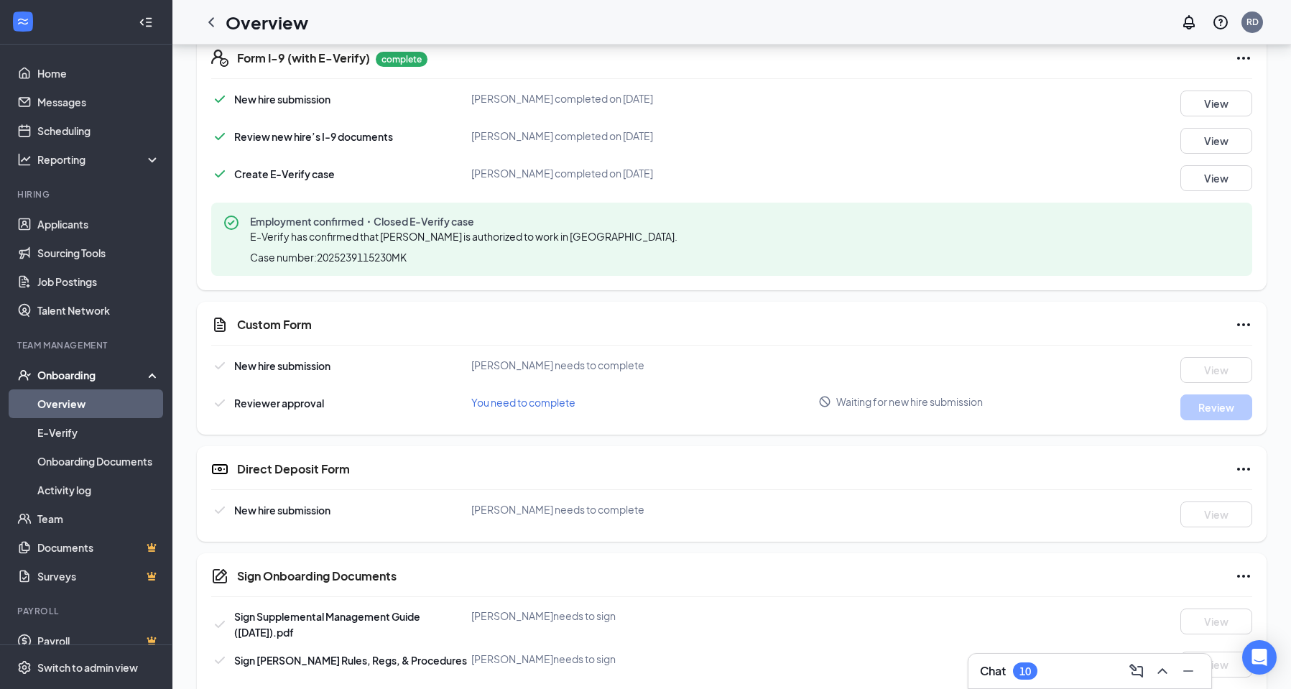
click at [290, 406] on span "Reviewer approval" at bounding box center [279, 403] width 90 height 13
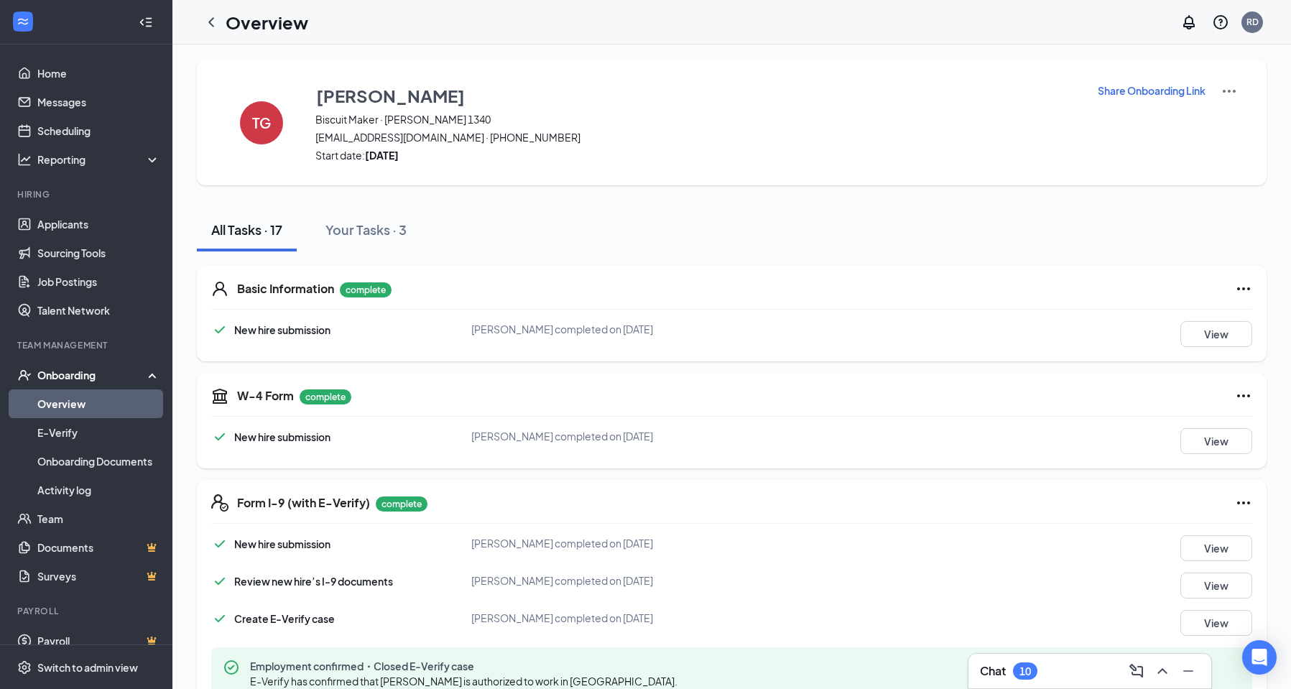
scroll to position [0, 0]
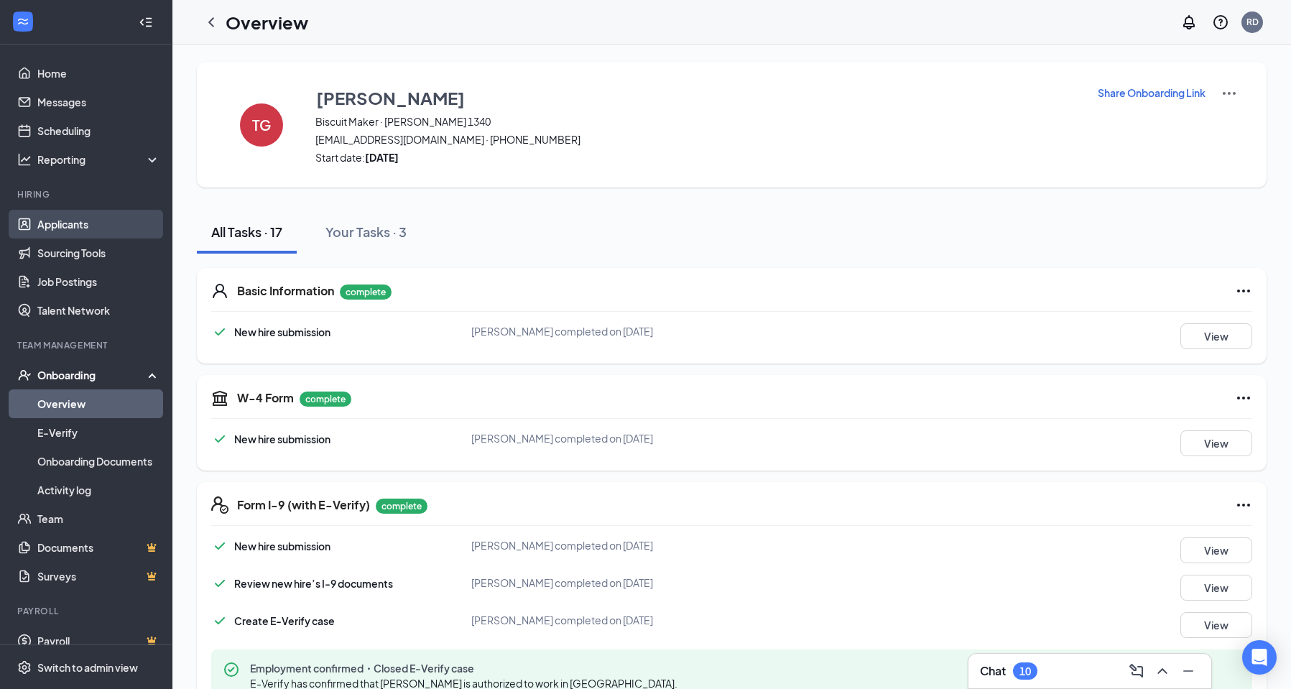
click at [80, 226] on link "Applicants" at bounding box center [98, 224] width 123 height 29
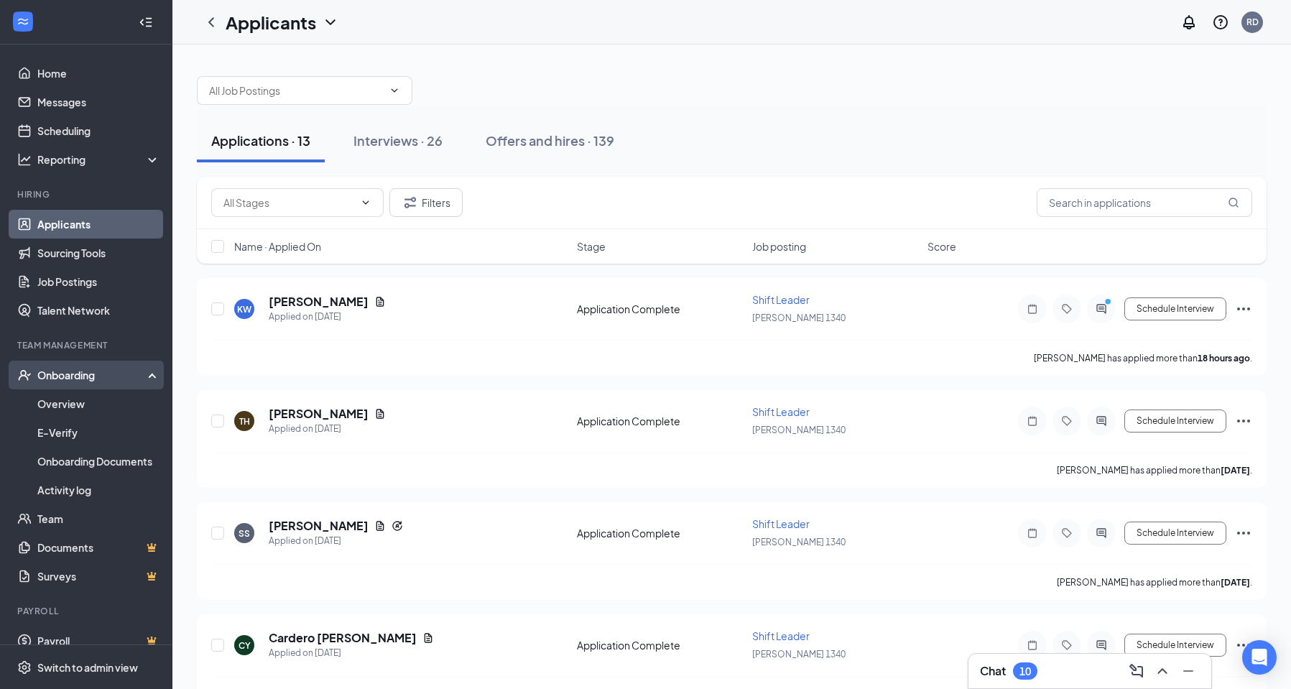
click at [57, 376] on div "Onboarding" at bounding box center [92, 375] width 111 height 14
click at [68, 374] on div "Onboarding" at bounding box center [92, 375] width 111 height 14
click at [75, 402] on link "Overview" at bounding box center [98, 403] width 123 height 29
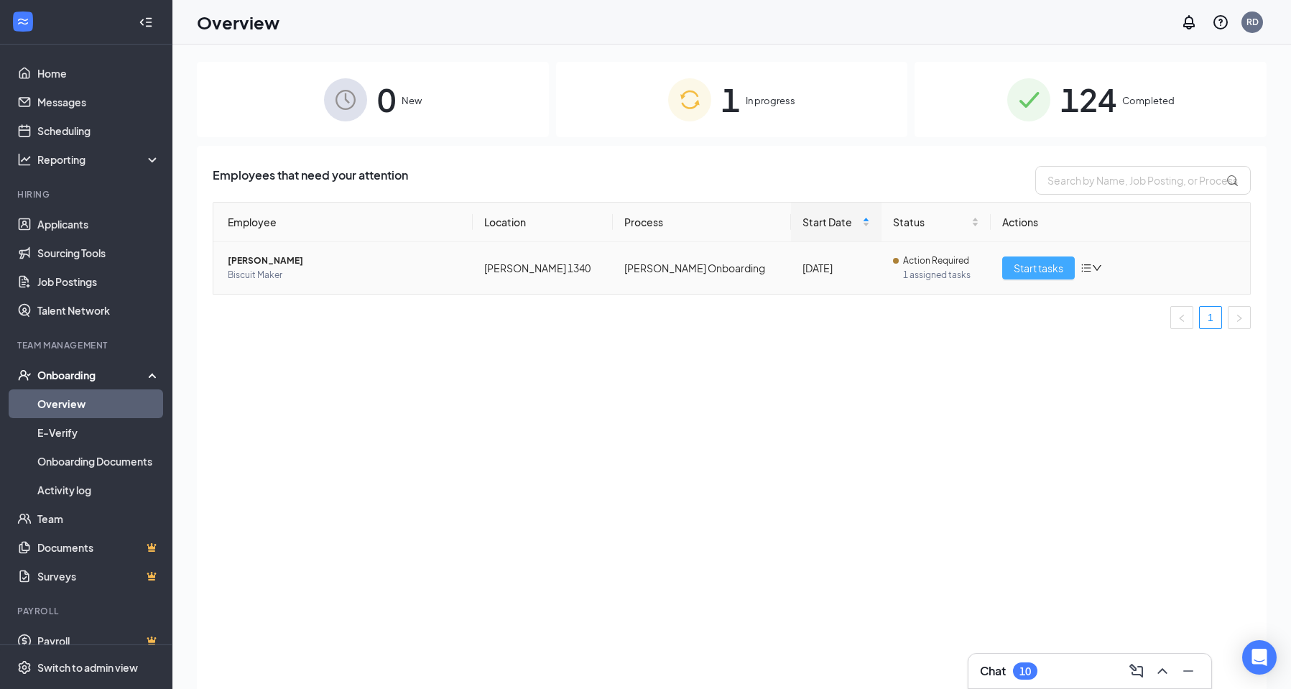
click at [1030, 273] on span "Start tasks" at bounding box center [1039, 268] width 50 height 16
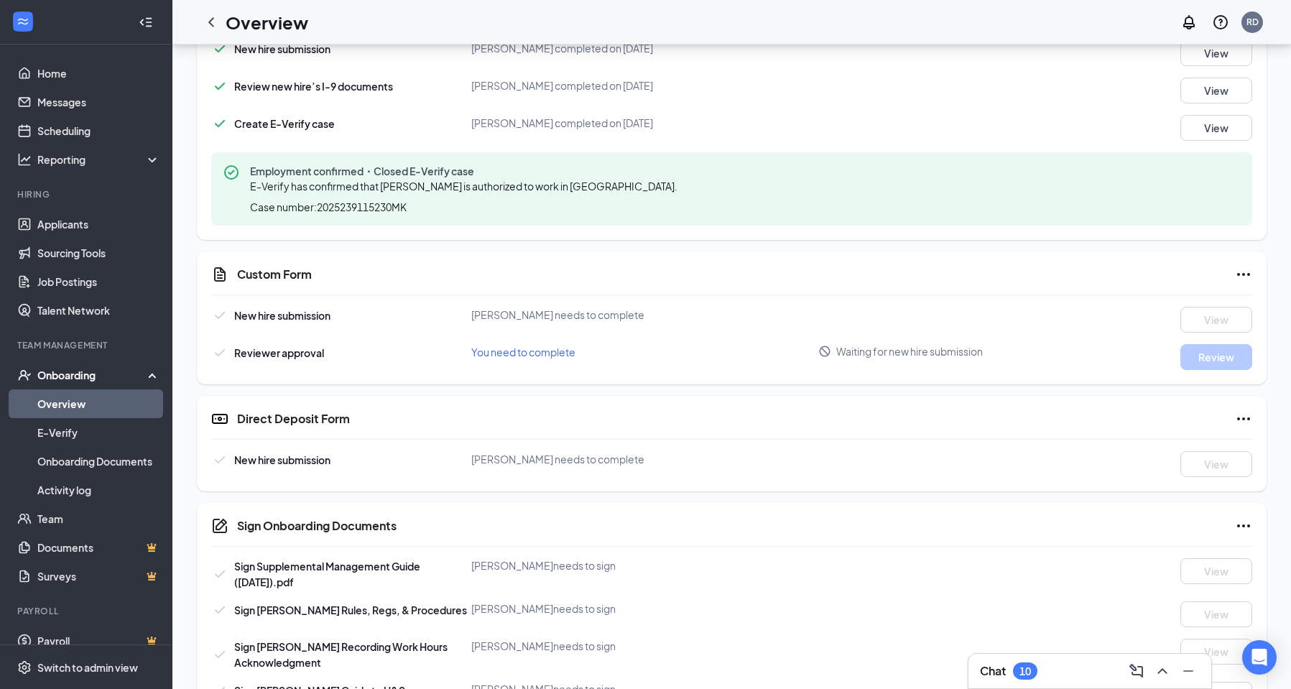
scroll to position [359, 0]
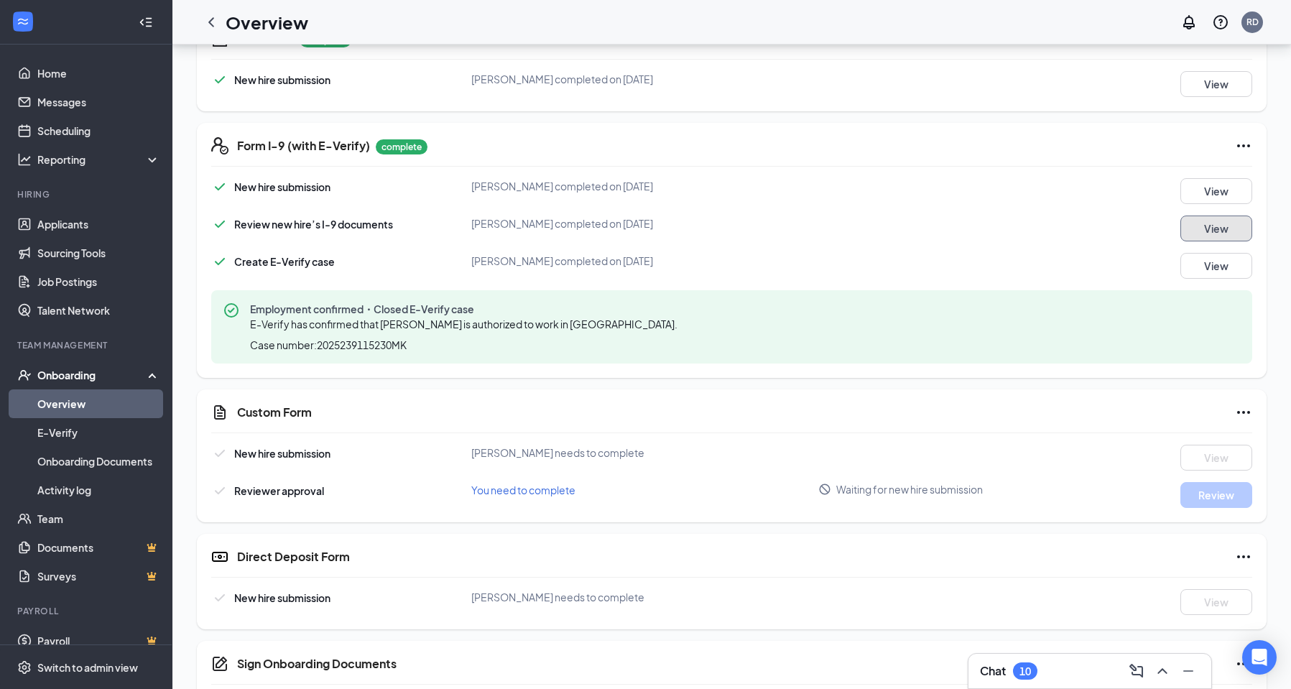
click at [1210, 226] on button "View" at bounding box center [1216, 229] width 72 height 26
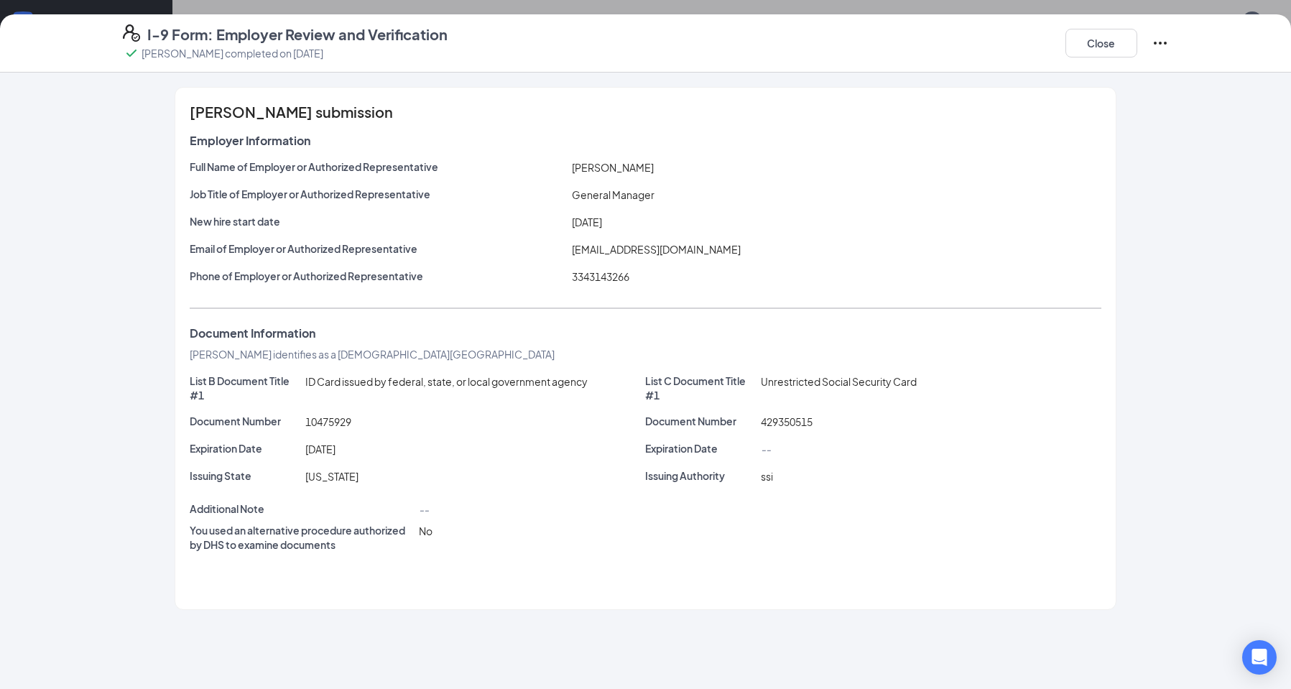
scroll to position [431, 0]
click at [1098, 42] on button "Close" at bounding box center [1102, 43] width 72 height 29
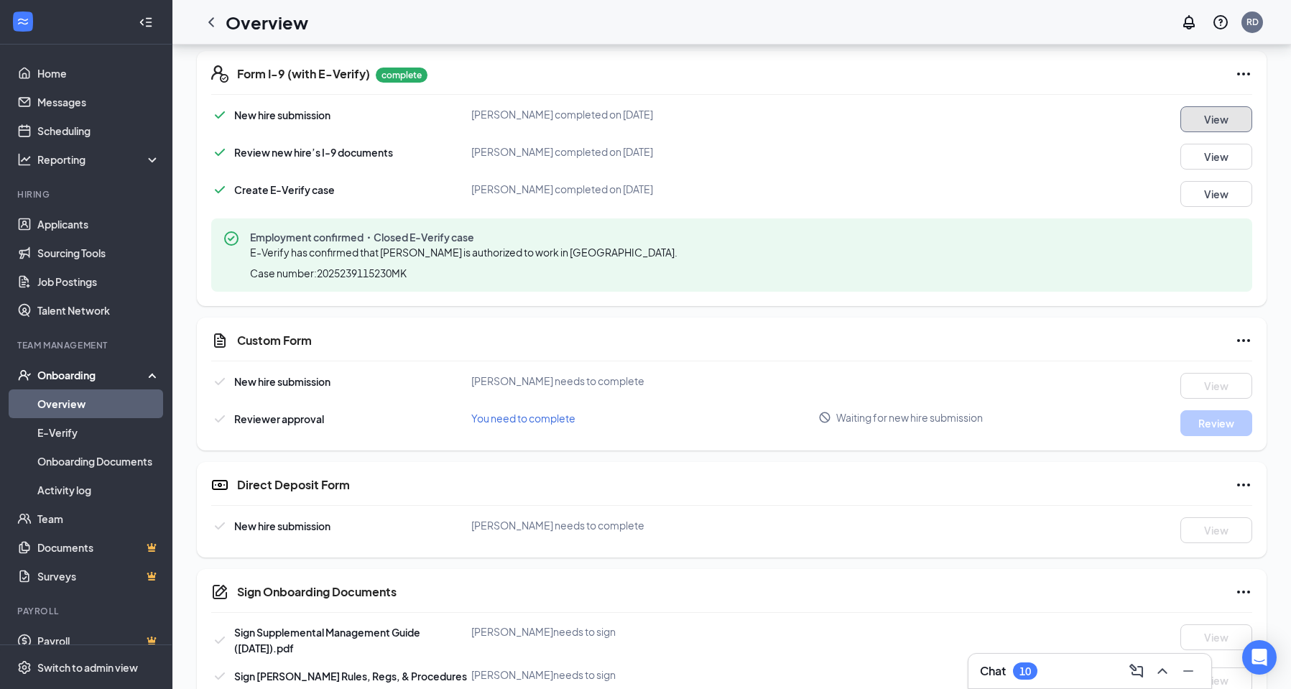
click at [1193, 114] on button "View" at bounding box center [1216, 119] width 72 height 26
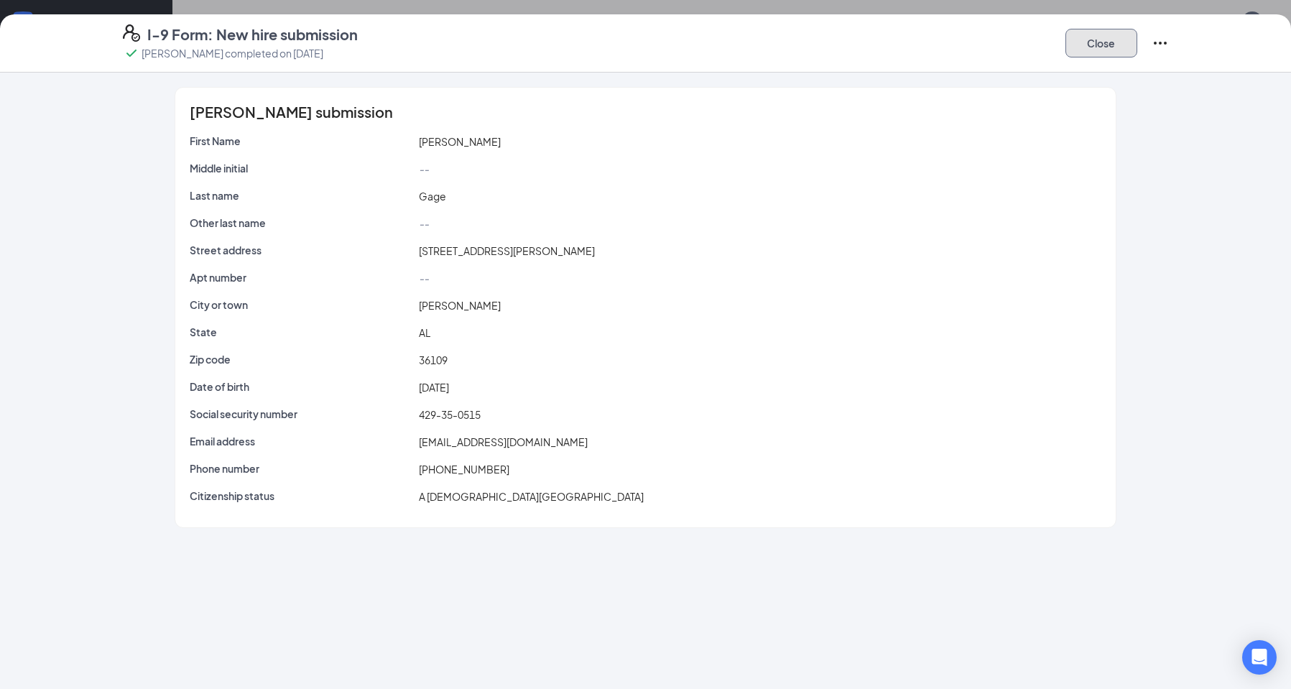
click at [1099, 46] on button "Close" at bounding box center [1102, 43] width 72 height 29
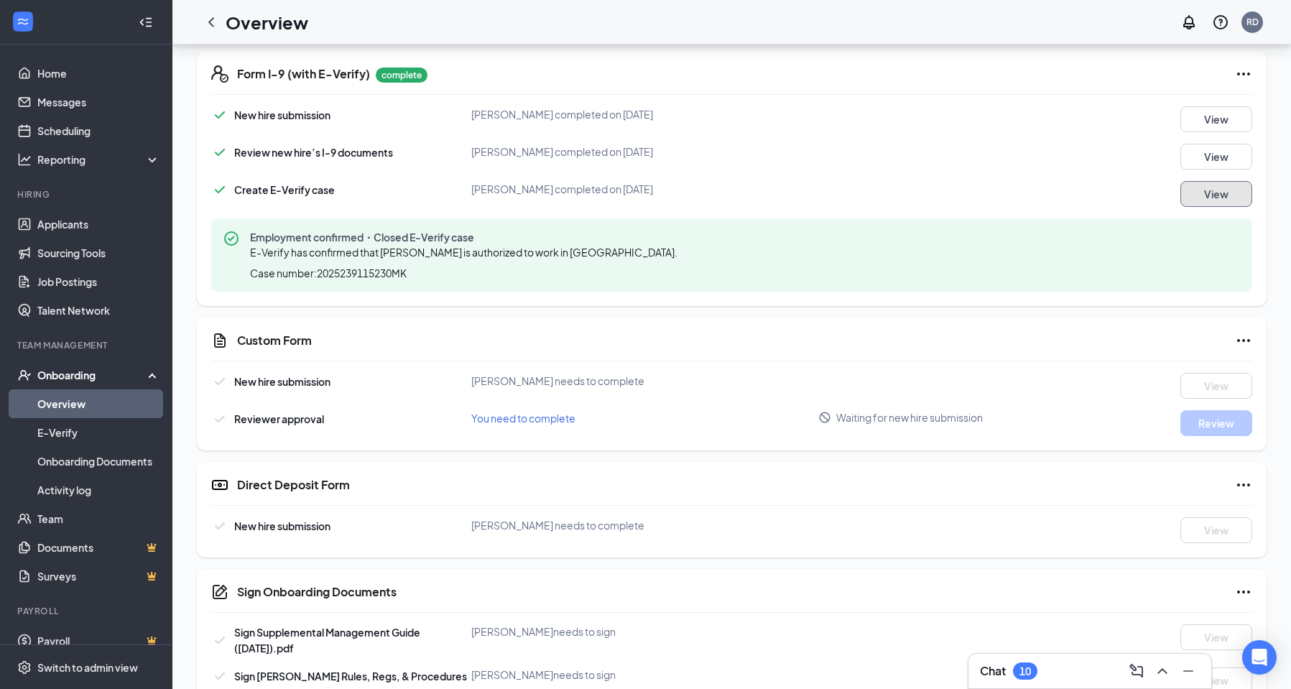
click at [1193, 198] on button "View" at bounding box center [1216, 194] width 72 height 26
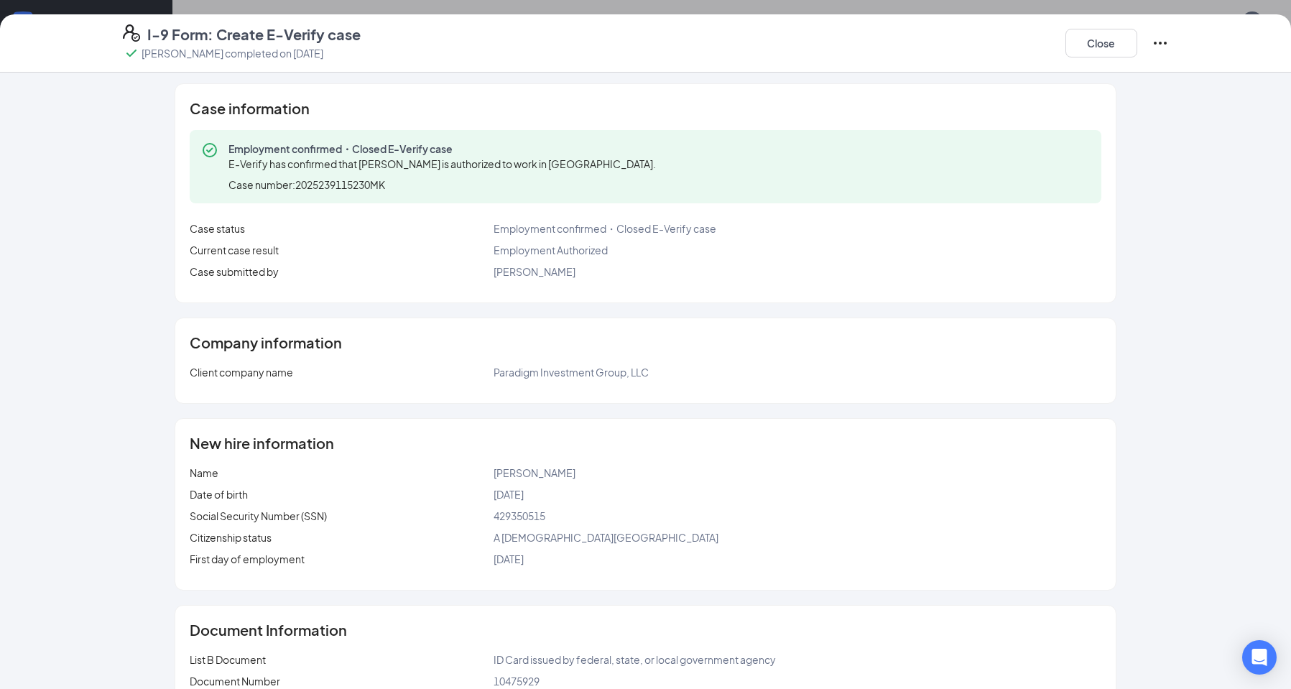
scroll to position [0, 0]
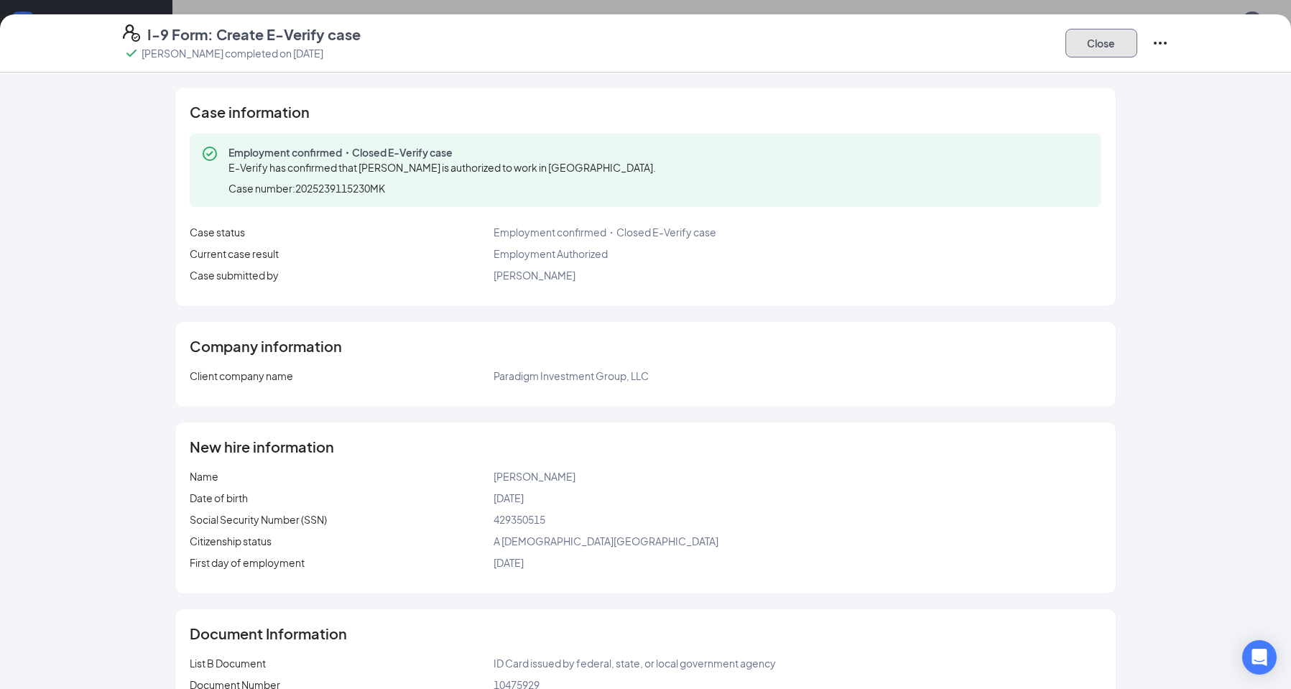
click at [1094, 44] on button "Close" at bounding box center [1102, 43] width 72 height 29
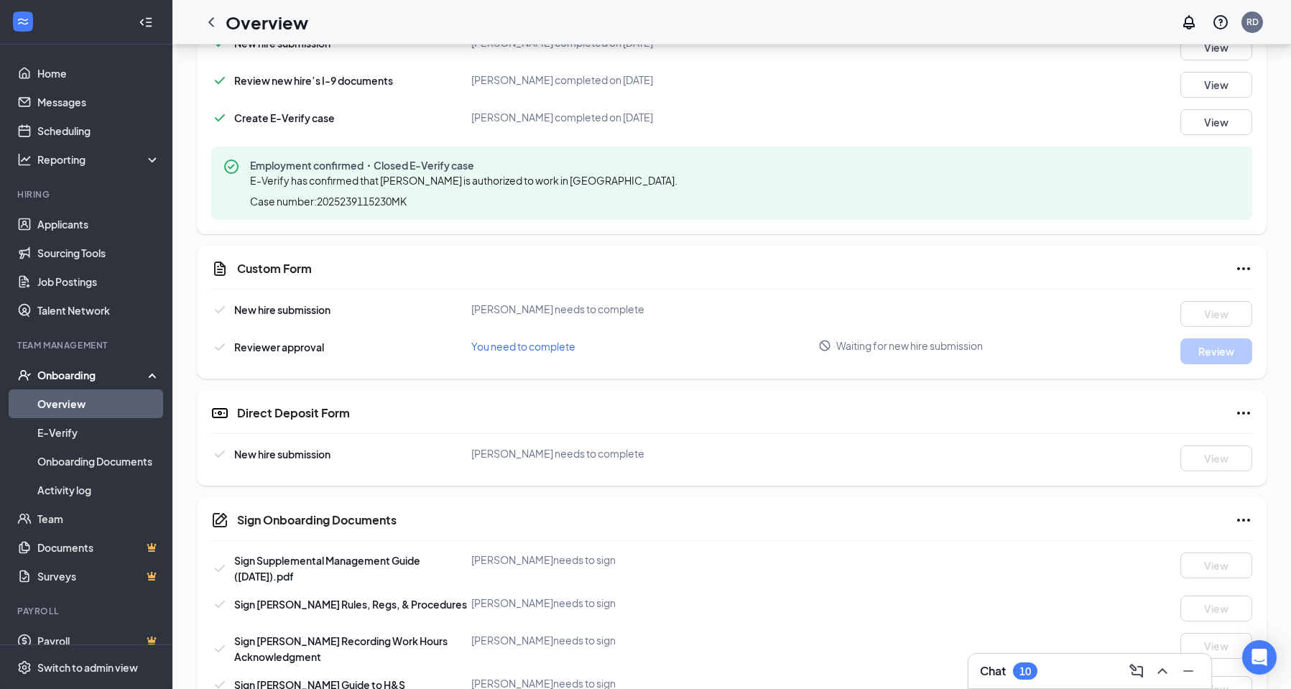
click at [1247, 272] on icon "Ellipses" at bounding box center [1243, 268] width 17 height 17
click at [1208, 302] on span "Mark as complete" at bounding box center [1190, 298] width 84 height 14
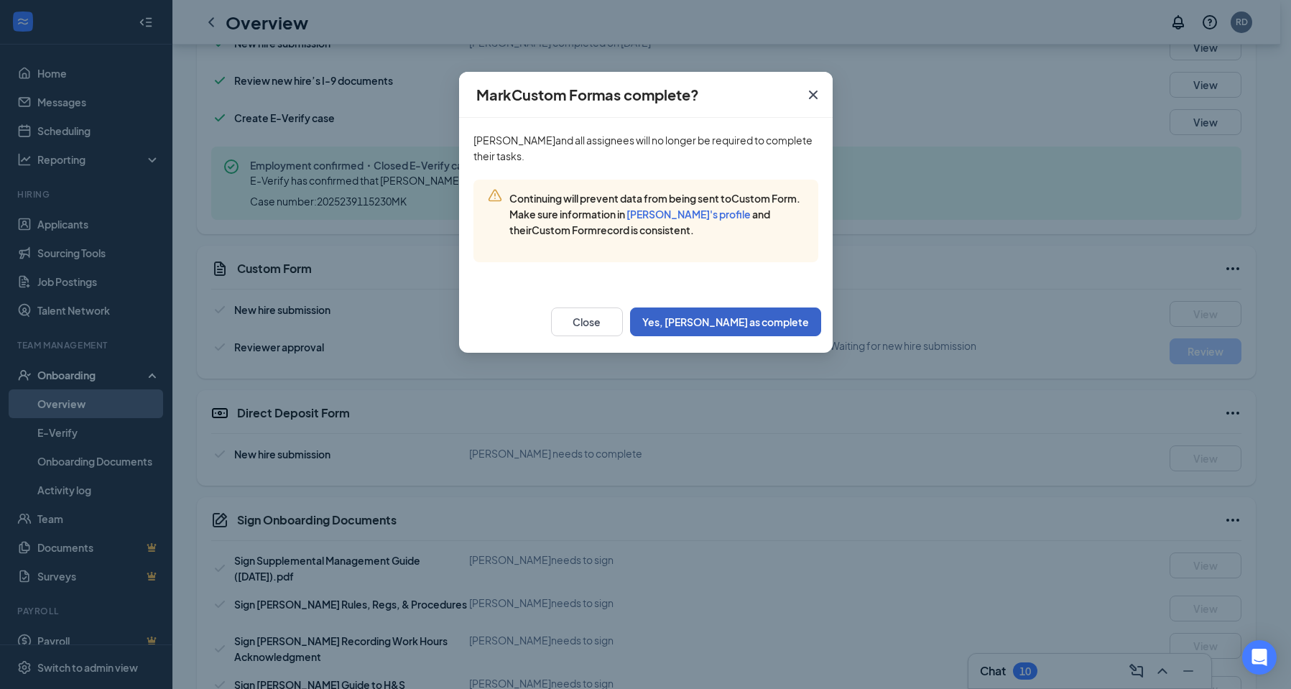
click at [732, 330] on button "Yes, [PERSON_NAME] as complete" at bounding box center [725, 322] width 191 height 29
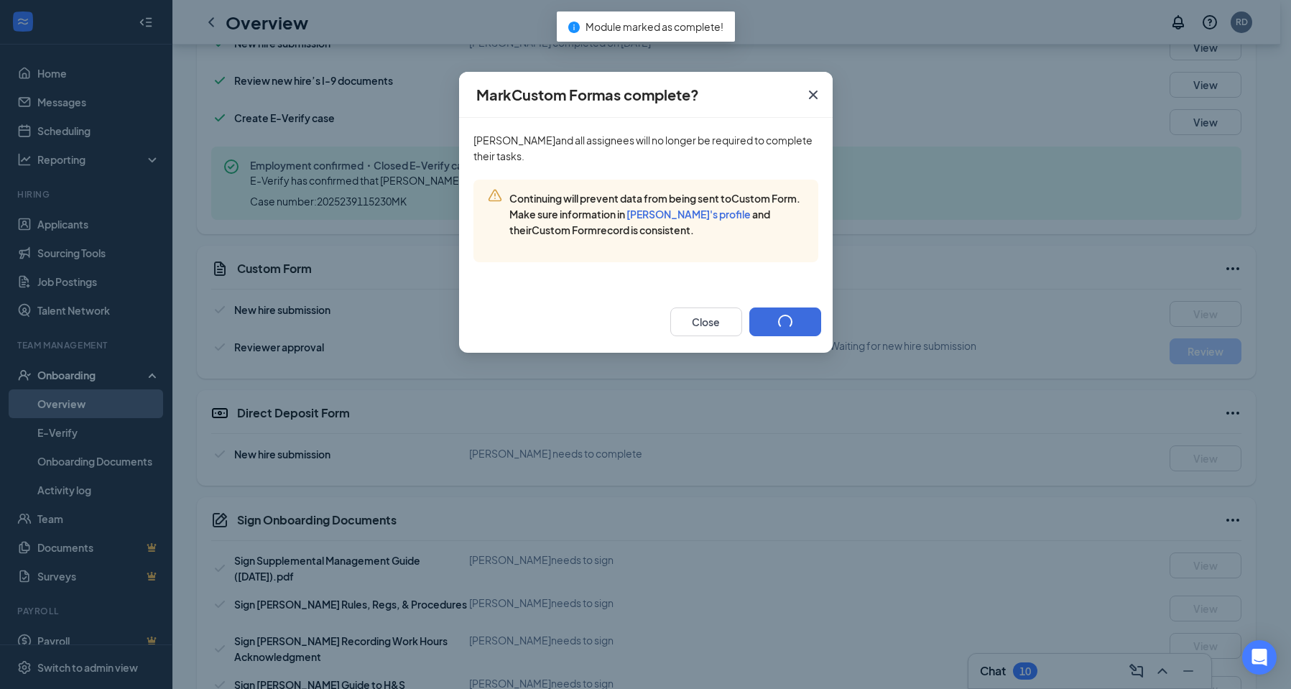
click at [748, 321] on div "Close" at bounding box center [745, 322] width 151 height 29
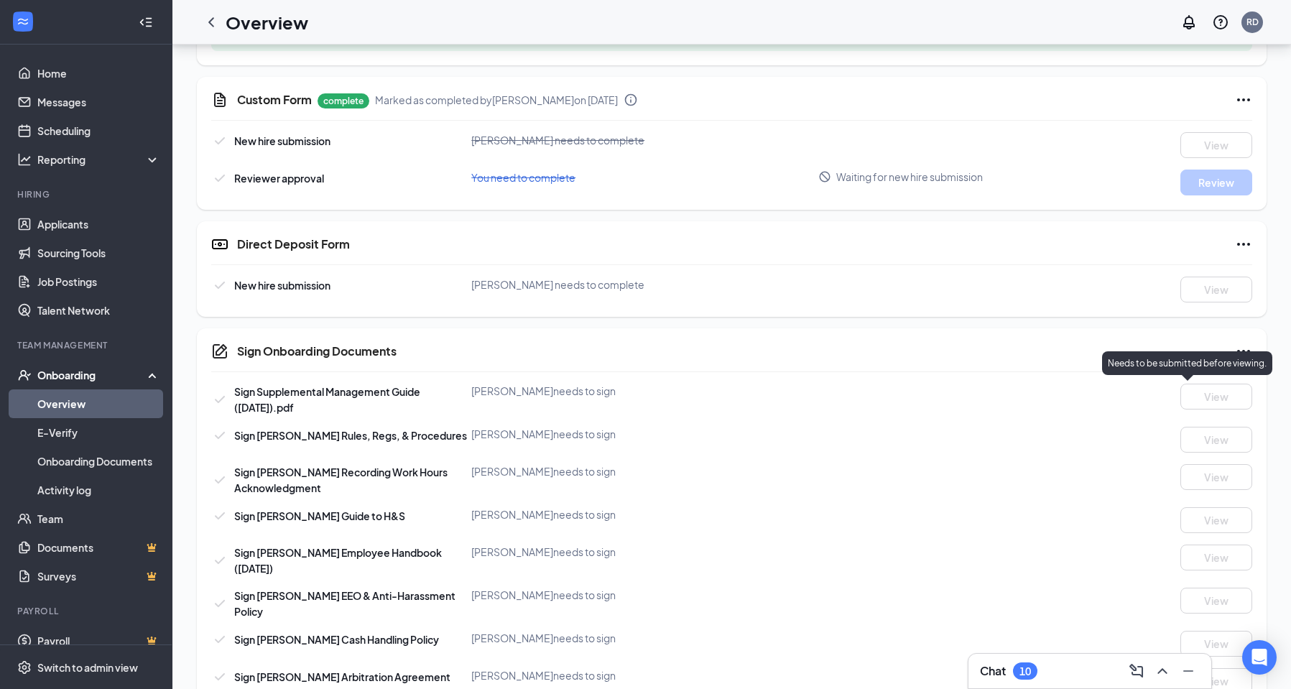
scroll to position [662, 0]
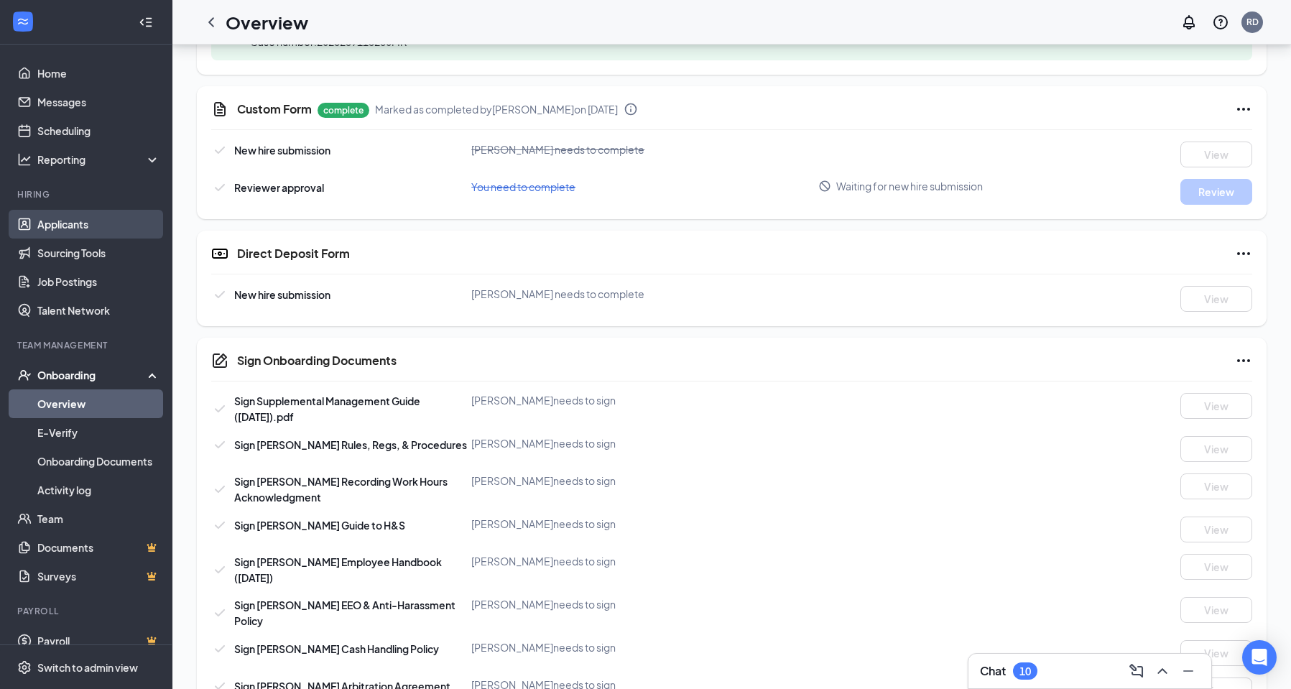
click at [37, 226] on link "Applicants" at bounding box center [98, 224] width 123 height 29
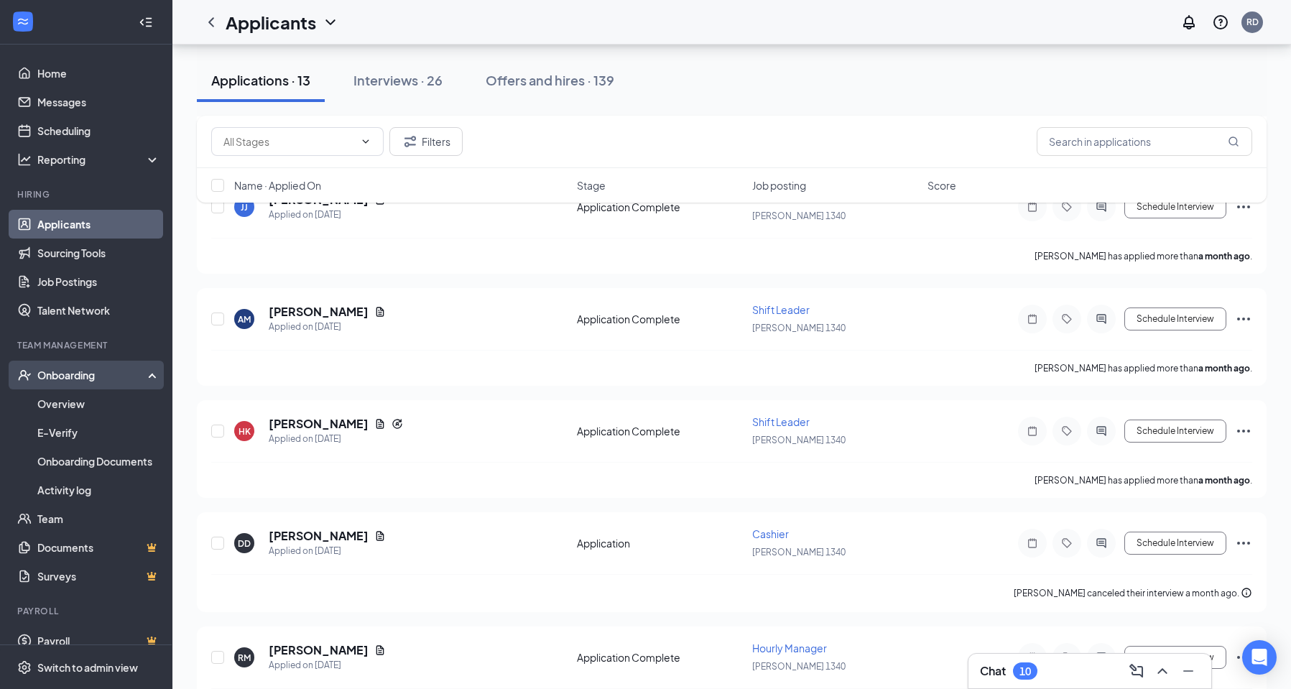
click at [66, 373] on div "Onboarding" at bounding box center [92, 375] width 111 height 14
click at [70, 377] on div "Onboarding" at bounding box center [92, 375] width 111 height 14
click at [67, 398] on link "Overview" at bounding box center [98, 403] width 123 height 29
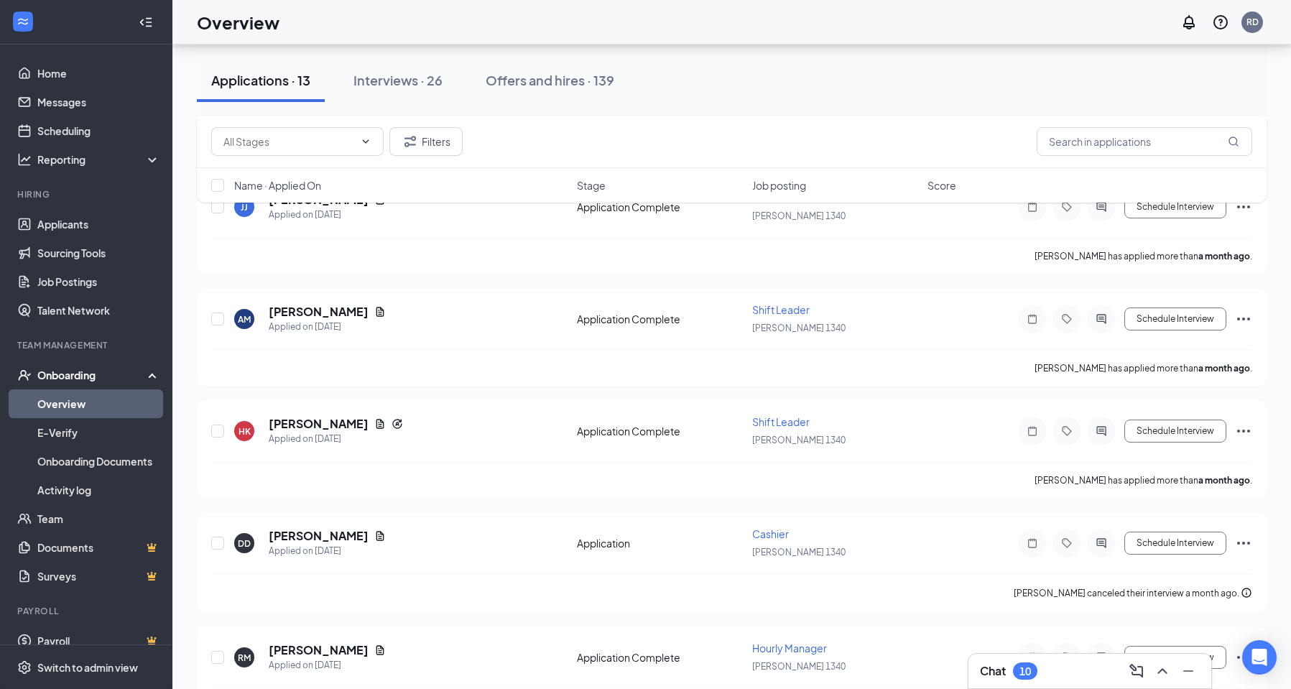
scroll to position [65, 0]
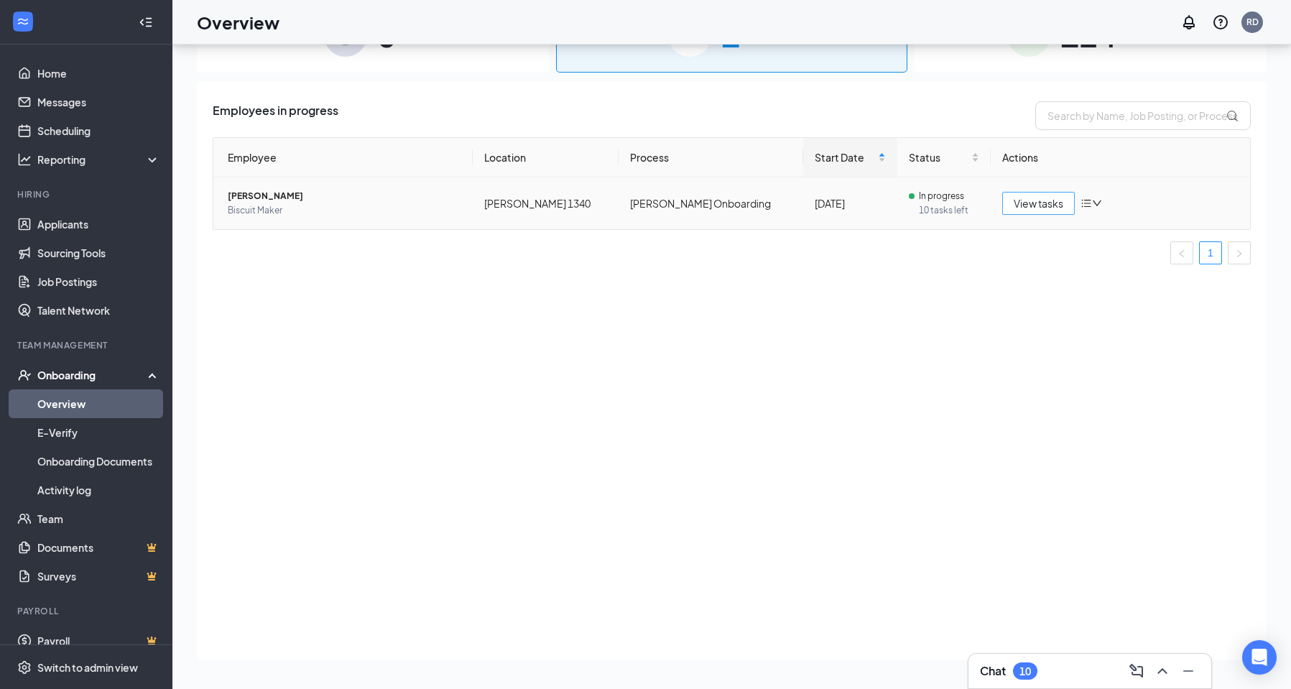
click at [1053, 203] on span "View tasks" at bounding box center [1039, 203] width 50 height 16
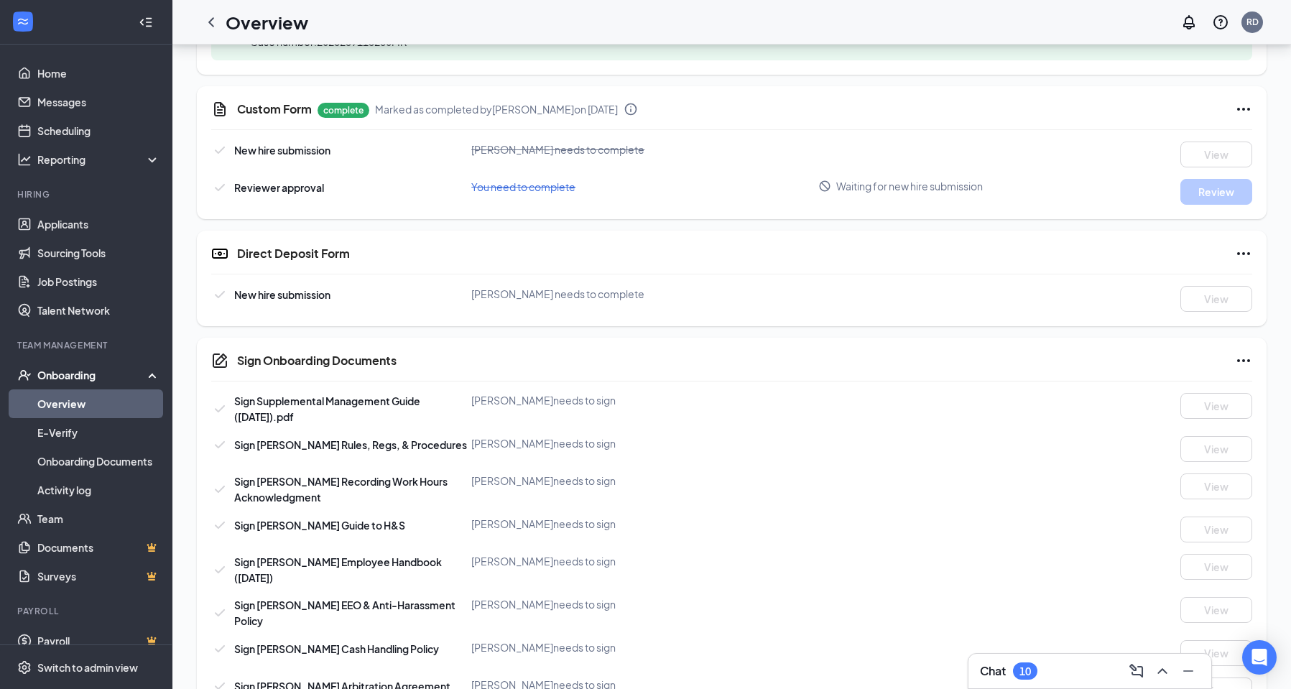
scroll to position [734, 0]
